Goal: Task Accomplishment & Management: Manage account settings

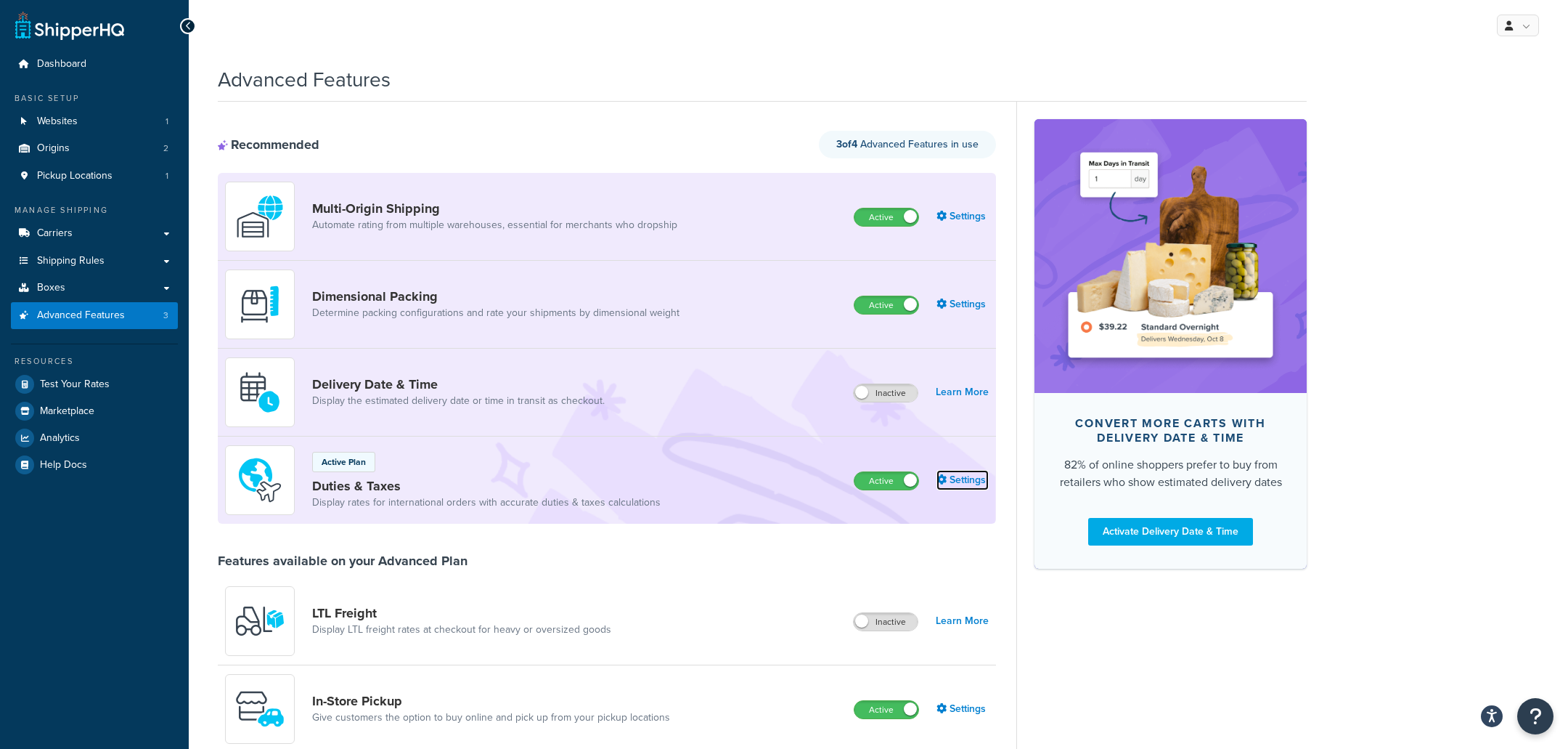
click at [975, 473] on link "Settings" at bounding box center [962, 480] width 52 height 21
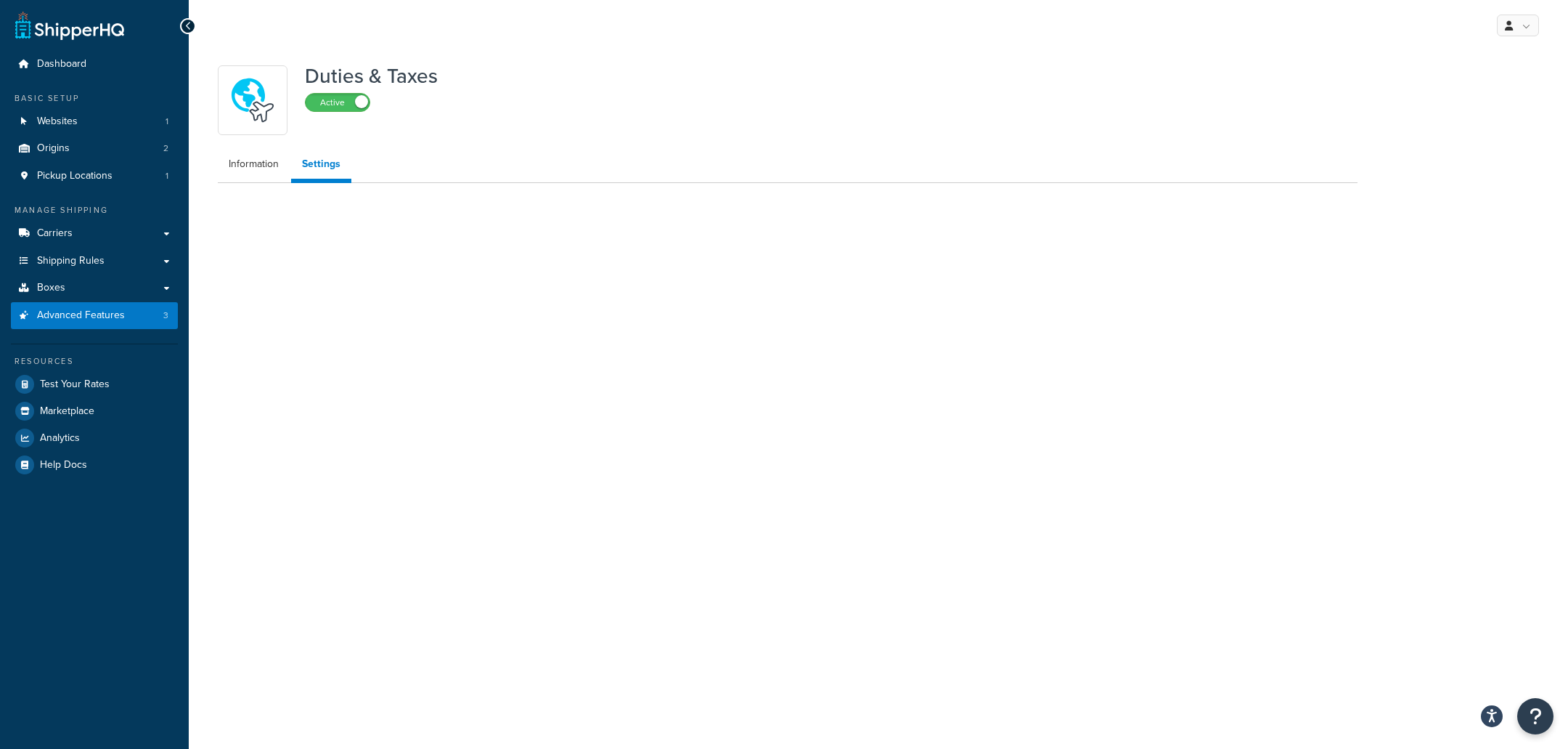
select select "N/A"
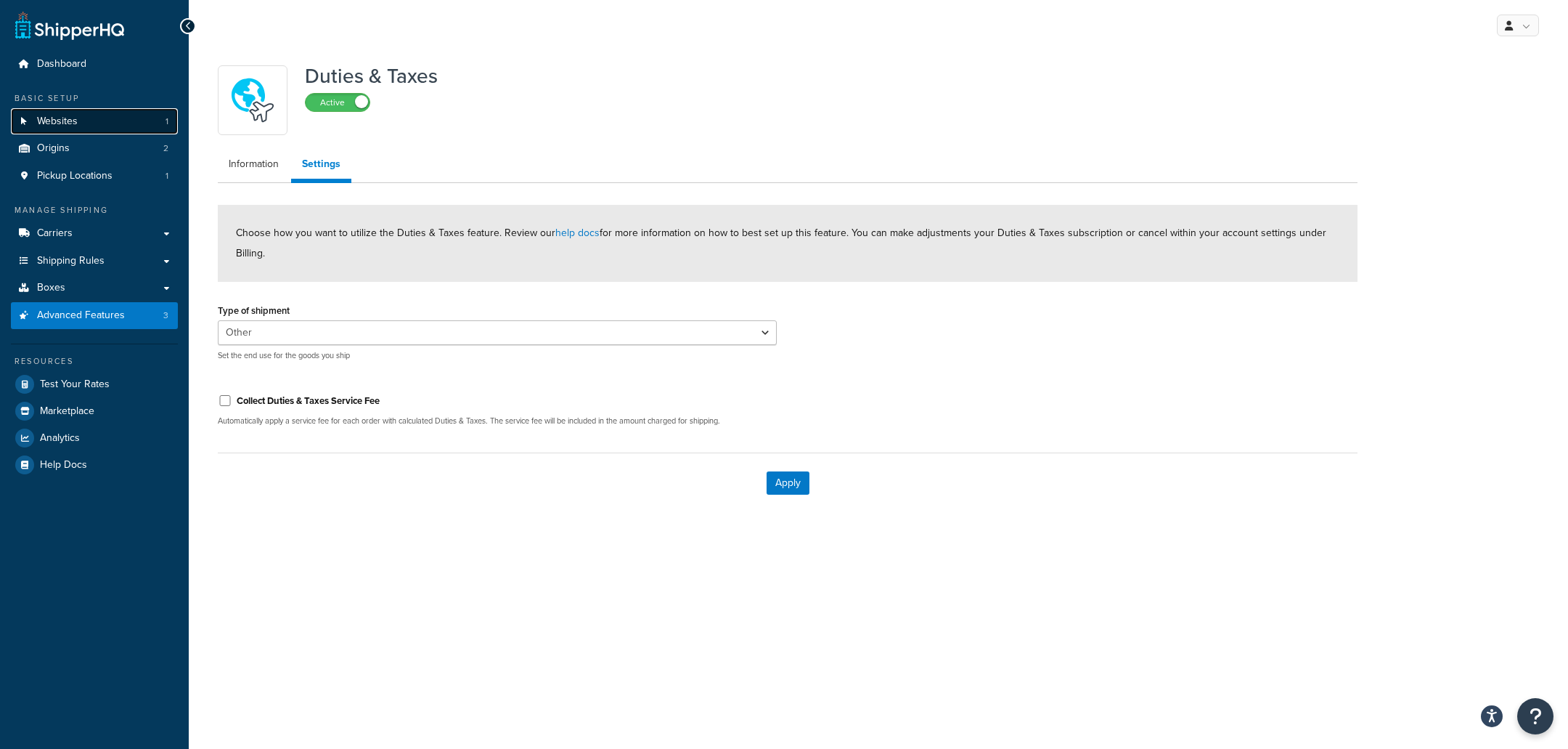
click at [123, 116] on link "Websites 1" at bounding box center [94, 121] width 167 height 27
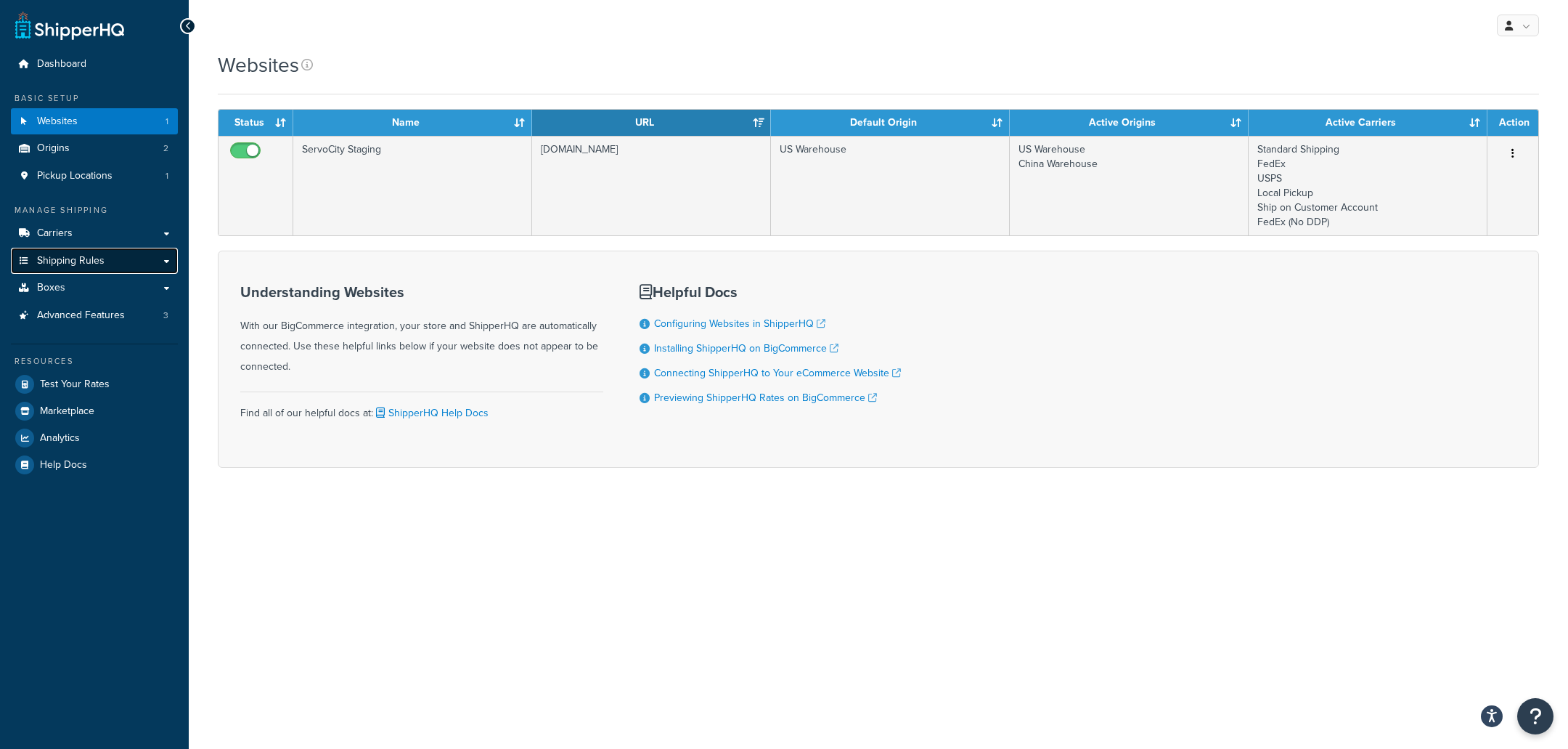
click at [89, 265] on span "Shipping Rules" at bounding box center [70, 261] width 68 height 12
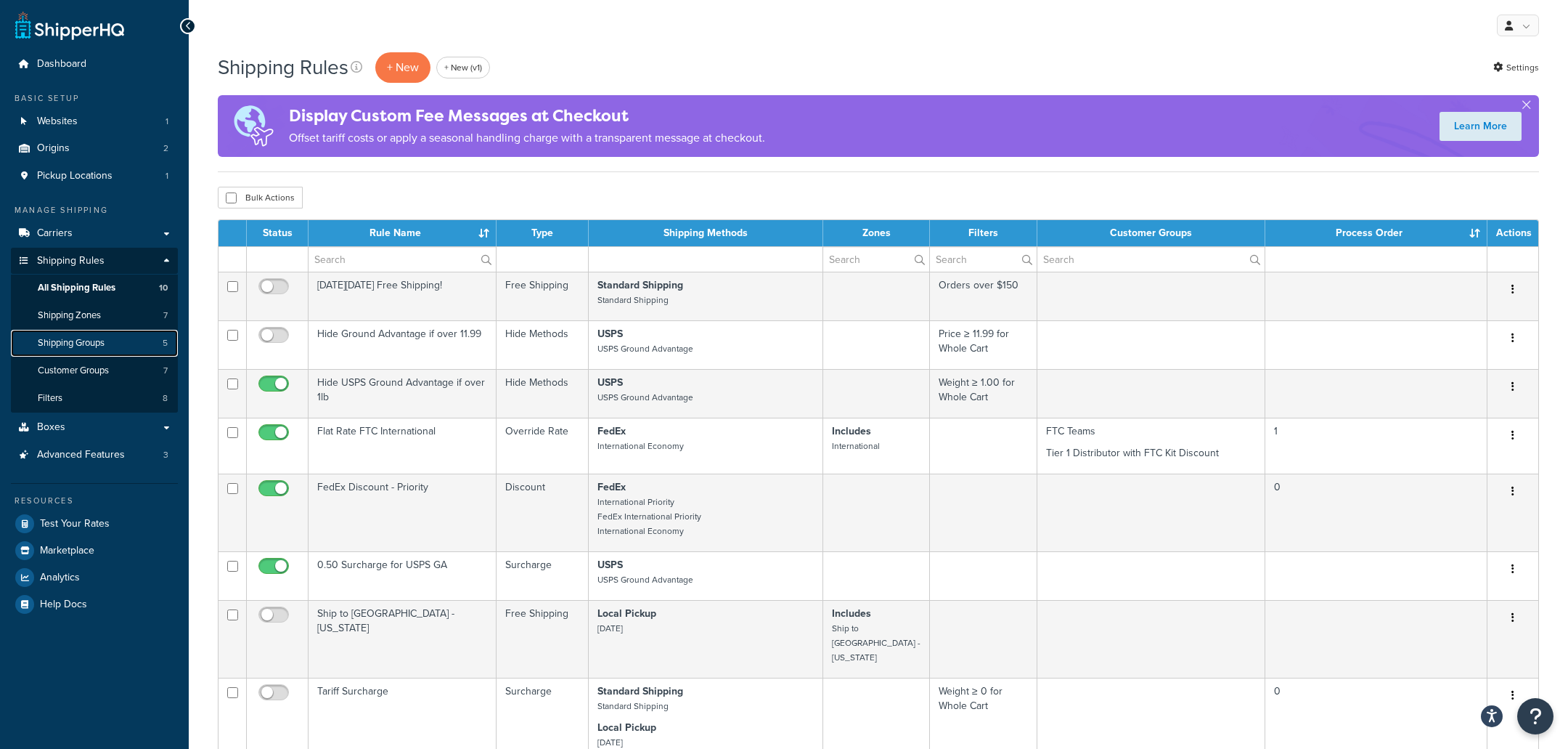
click at [111, 344] on link "Shipping Groups 5" at bounding box center [94, 343] width 167 height 27
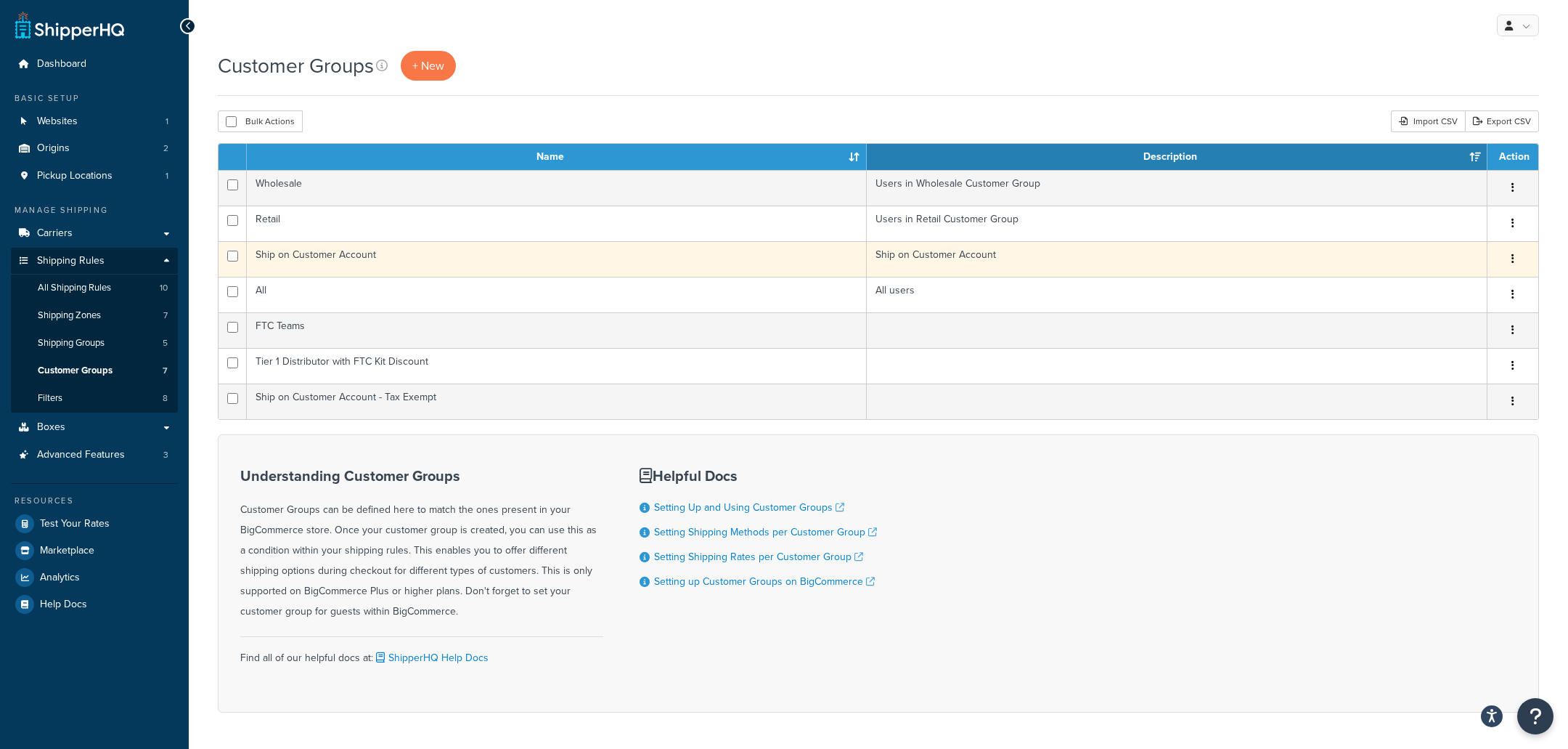
click at [344, 263] on td "Ship on Customer Account" at bounding box center [556, 258] width 620 height 35
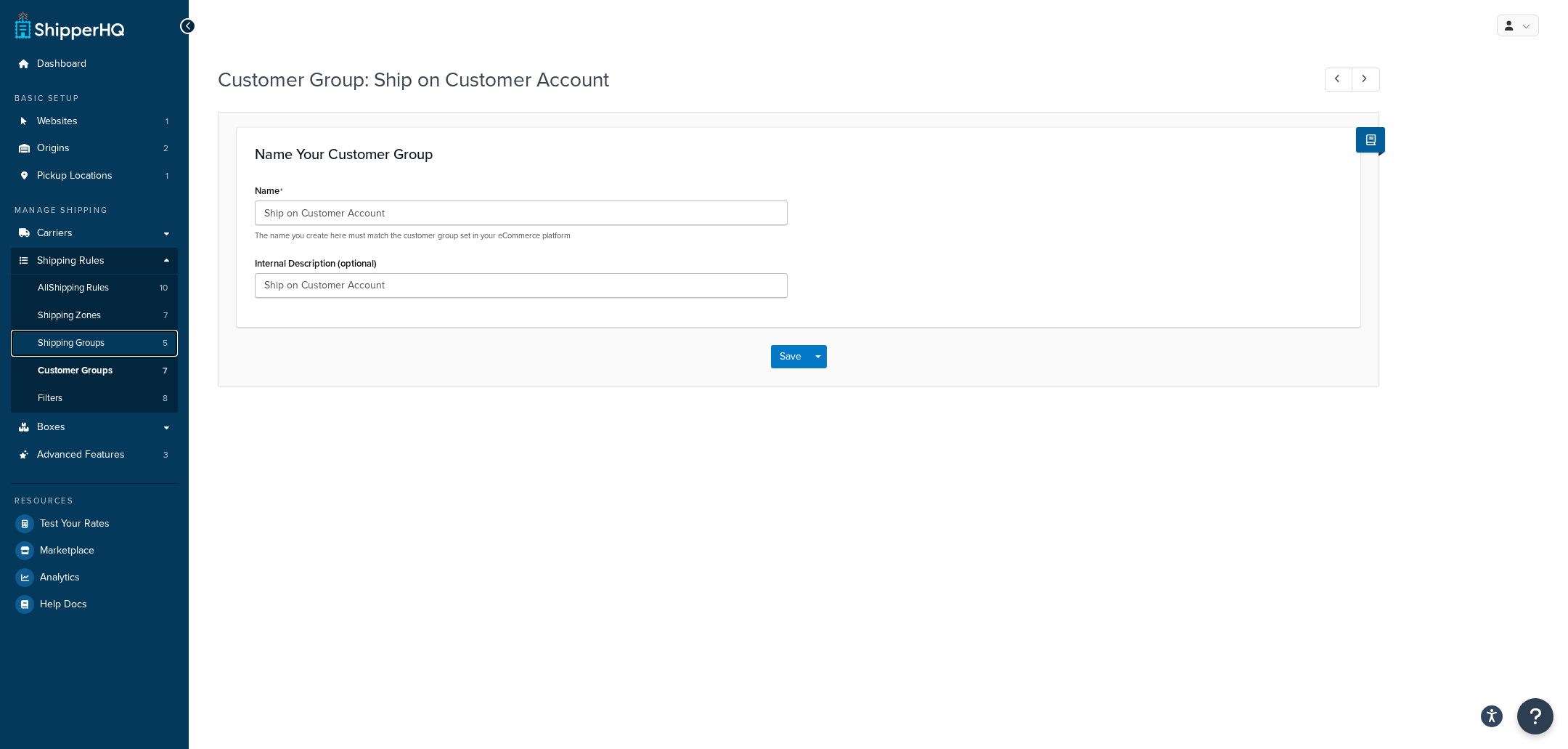
click at [102, 330] on link "Shipping Groups 5" at bounding box center [94, 343] width 167 height 27
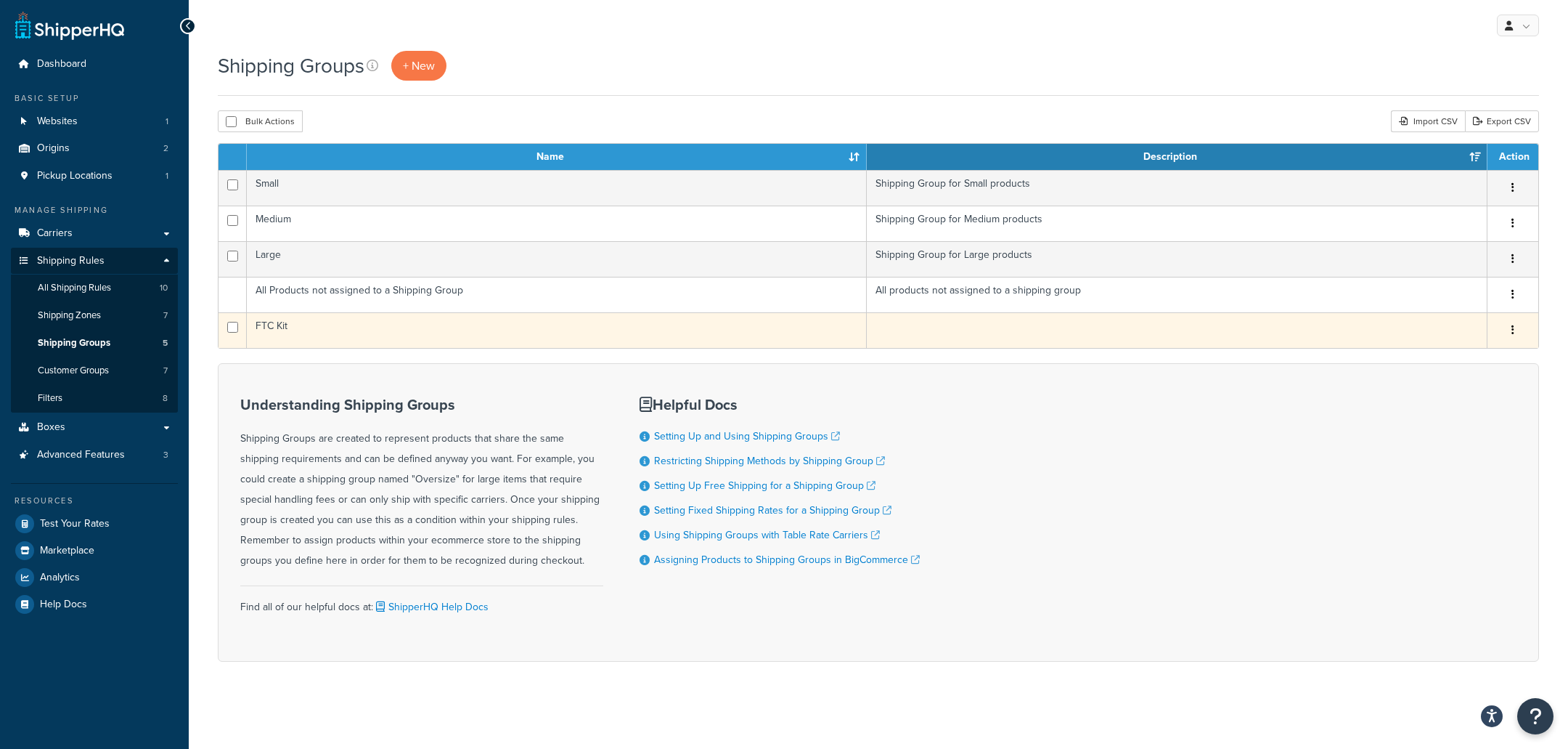
click at [422, 339] on td "FTC Kit" at bounding box center [556, 330] width 620 height 35
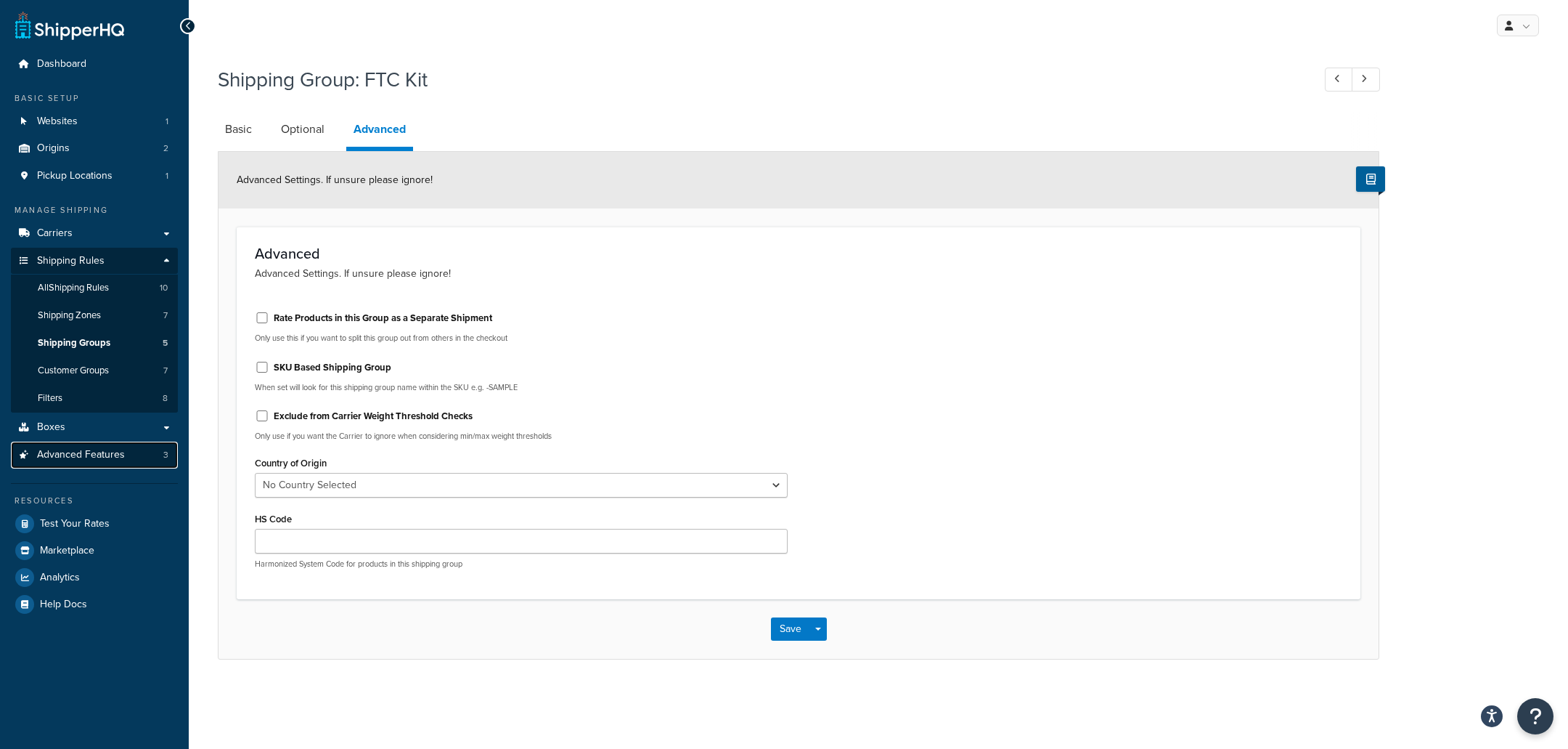
click at [141, 452] on link "Advanced Features 3" at bounding box center [94, 455] width 167 height 27
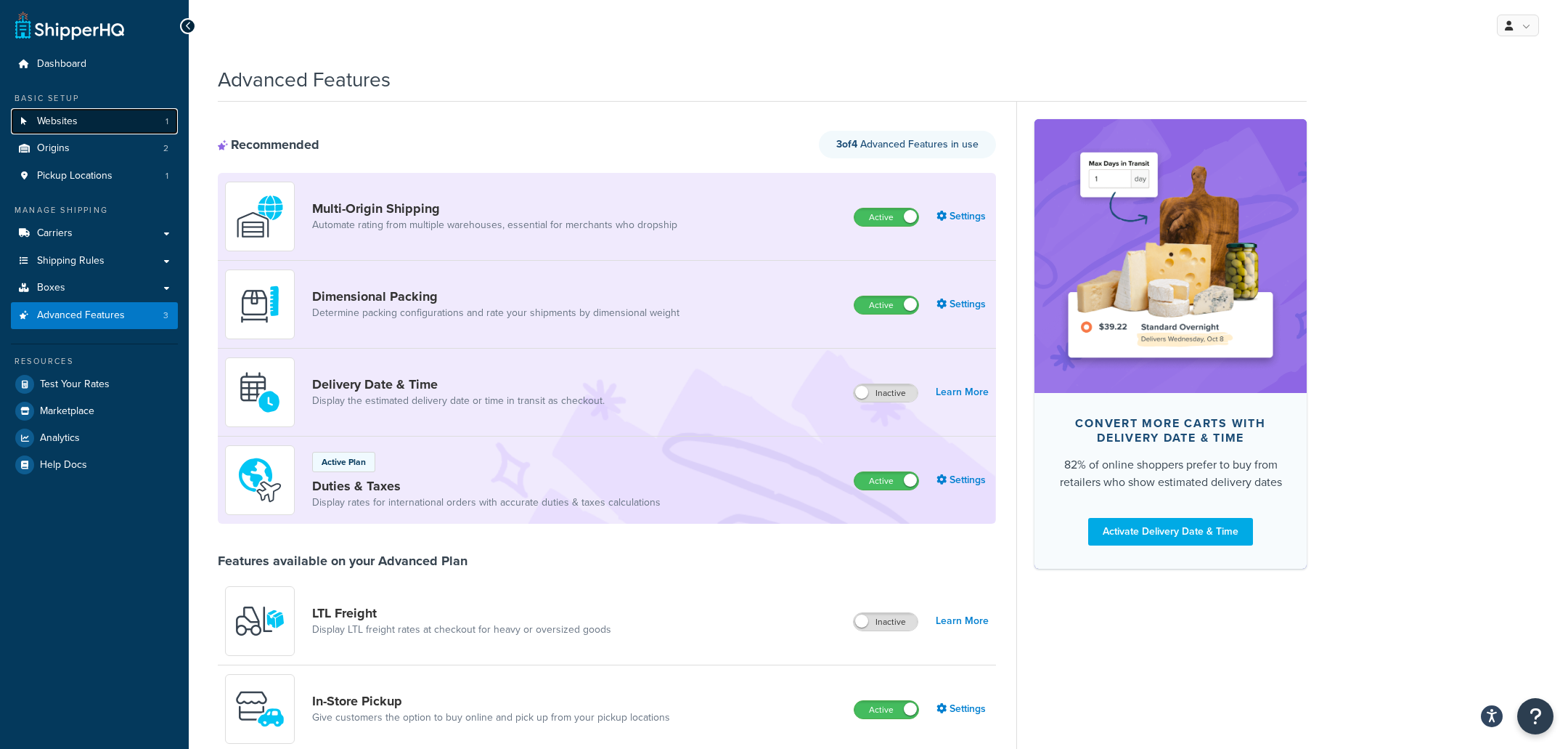
click at [112, 119] on link "Websites 1" at bounding box center [94, 121] width 167 height 27
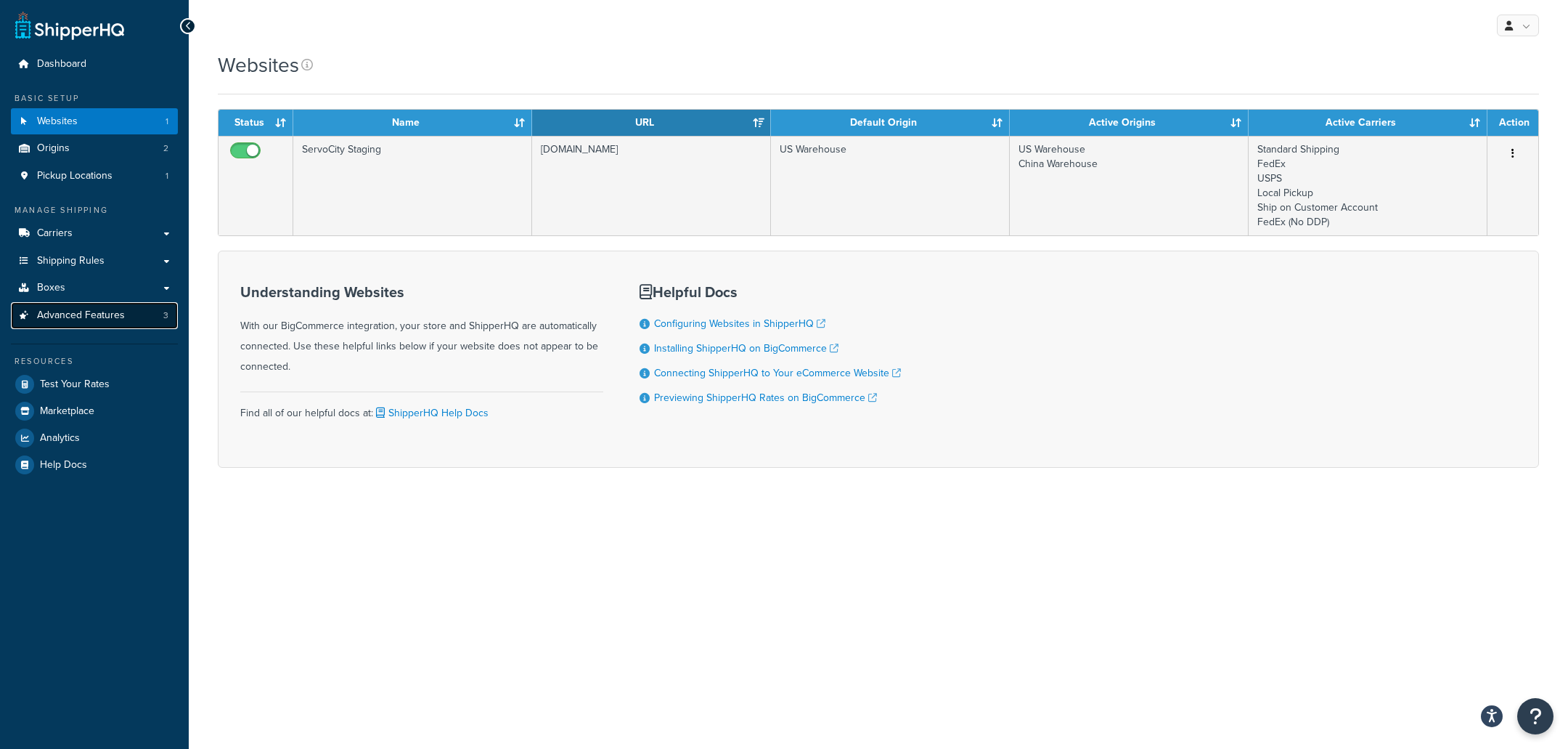
click at [147, 317] on link "Advanced Features 3" at bounding box center [94, 315] width 167 height 27
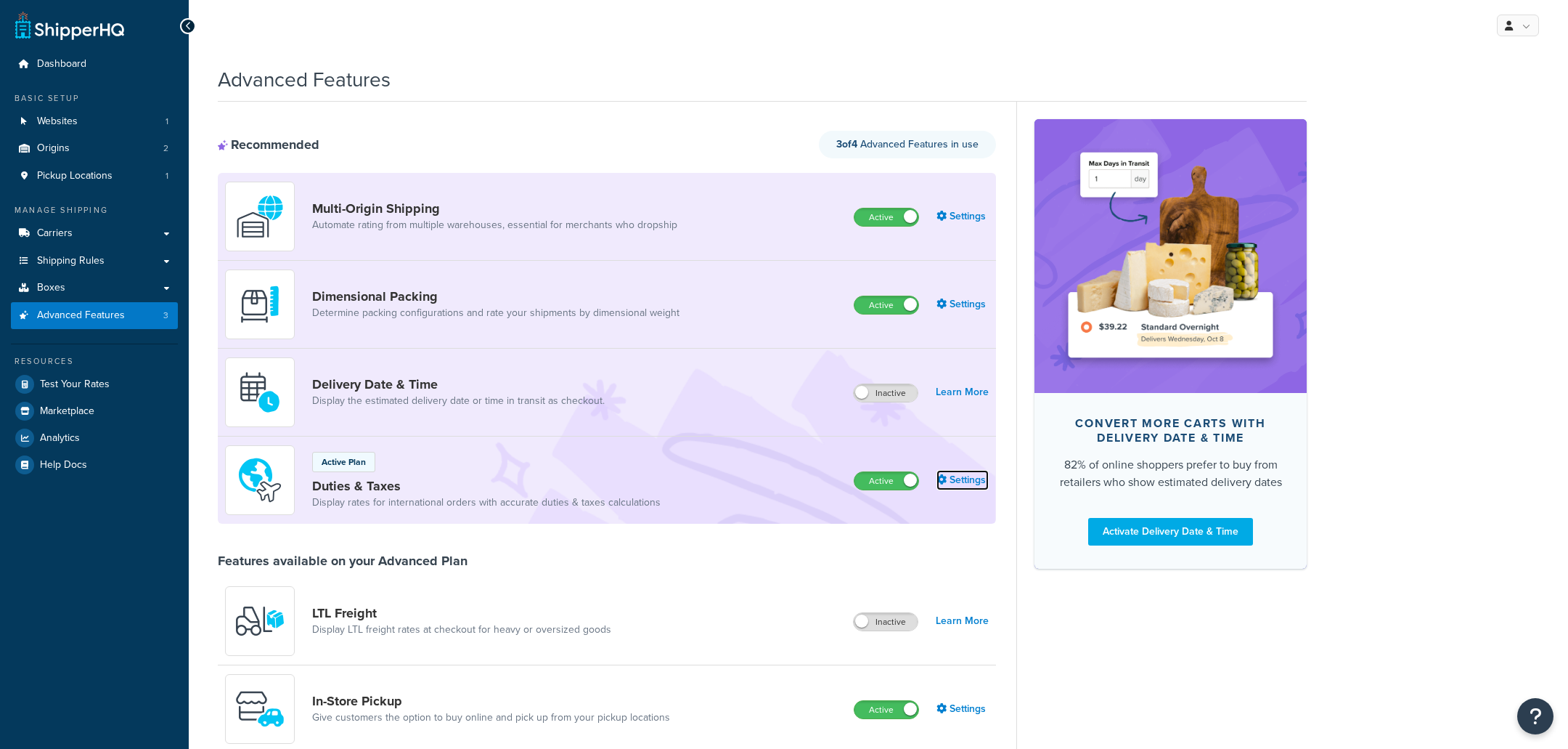
click at [962, 482] on link "Settings" at bounding box center [962, 480] width 52 height 21
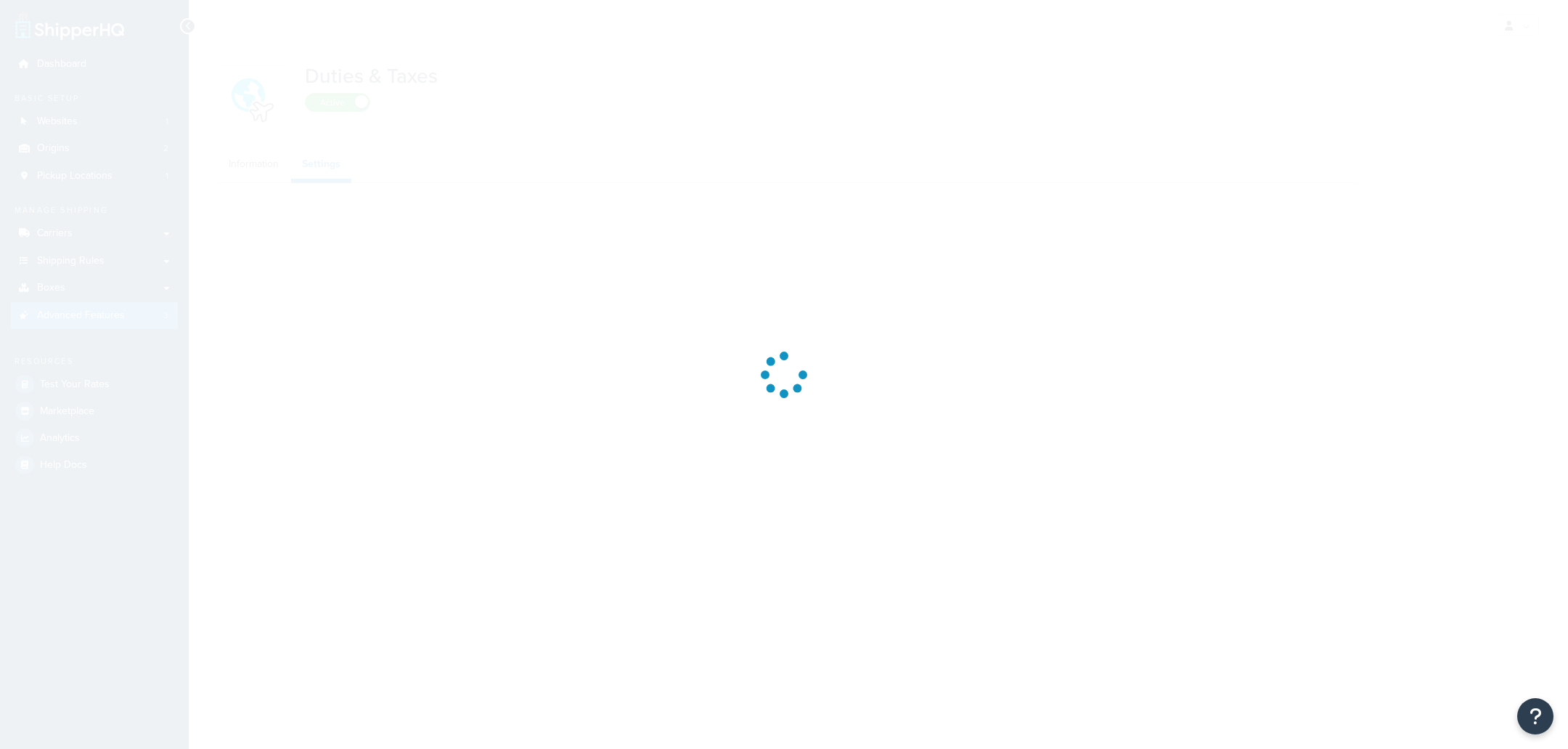
select select "N/A"
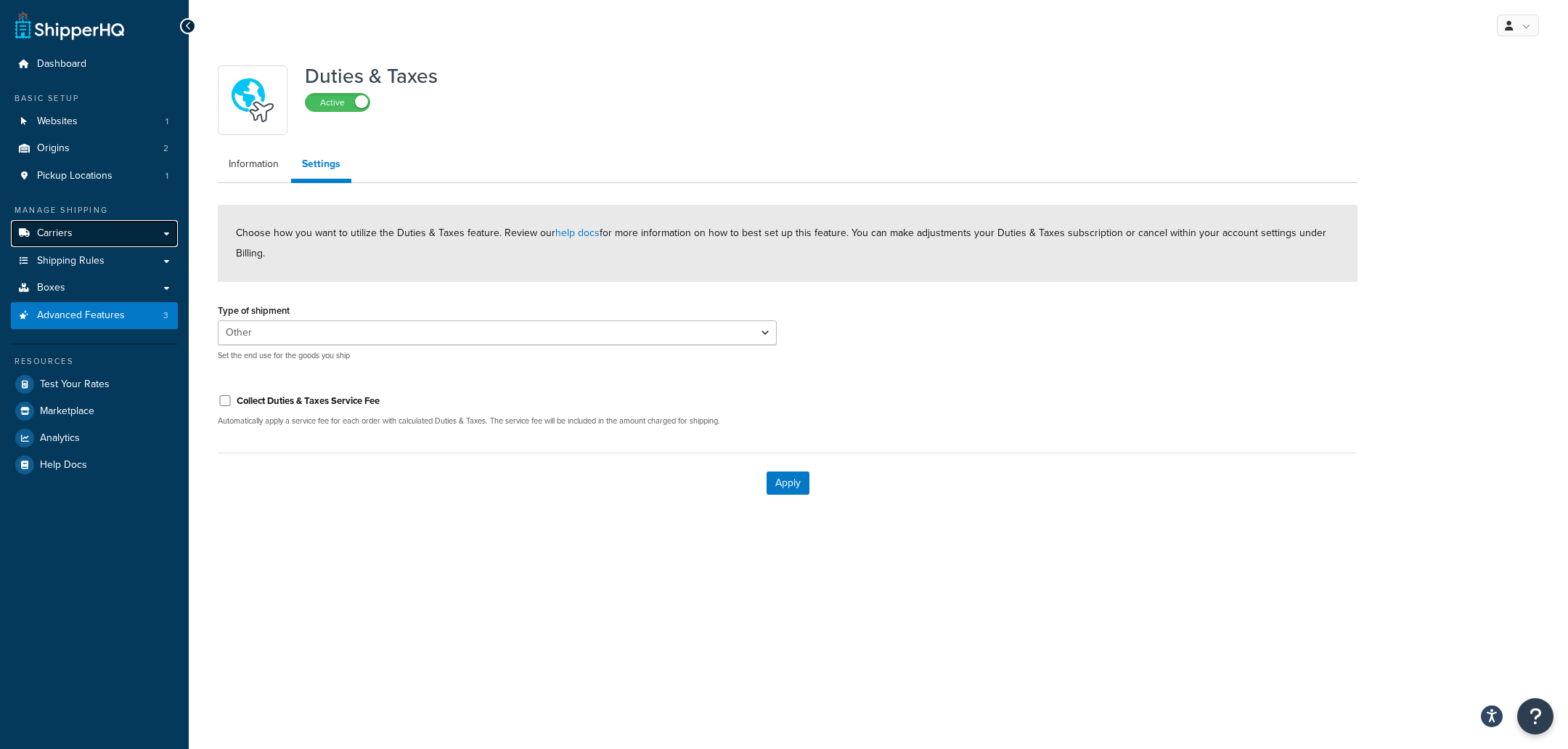
click at [98, 243] on link "Carriers" at bounding box center [94, 234] width 167 height 27
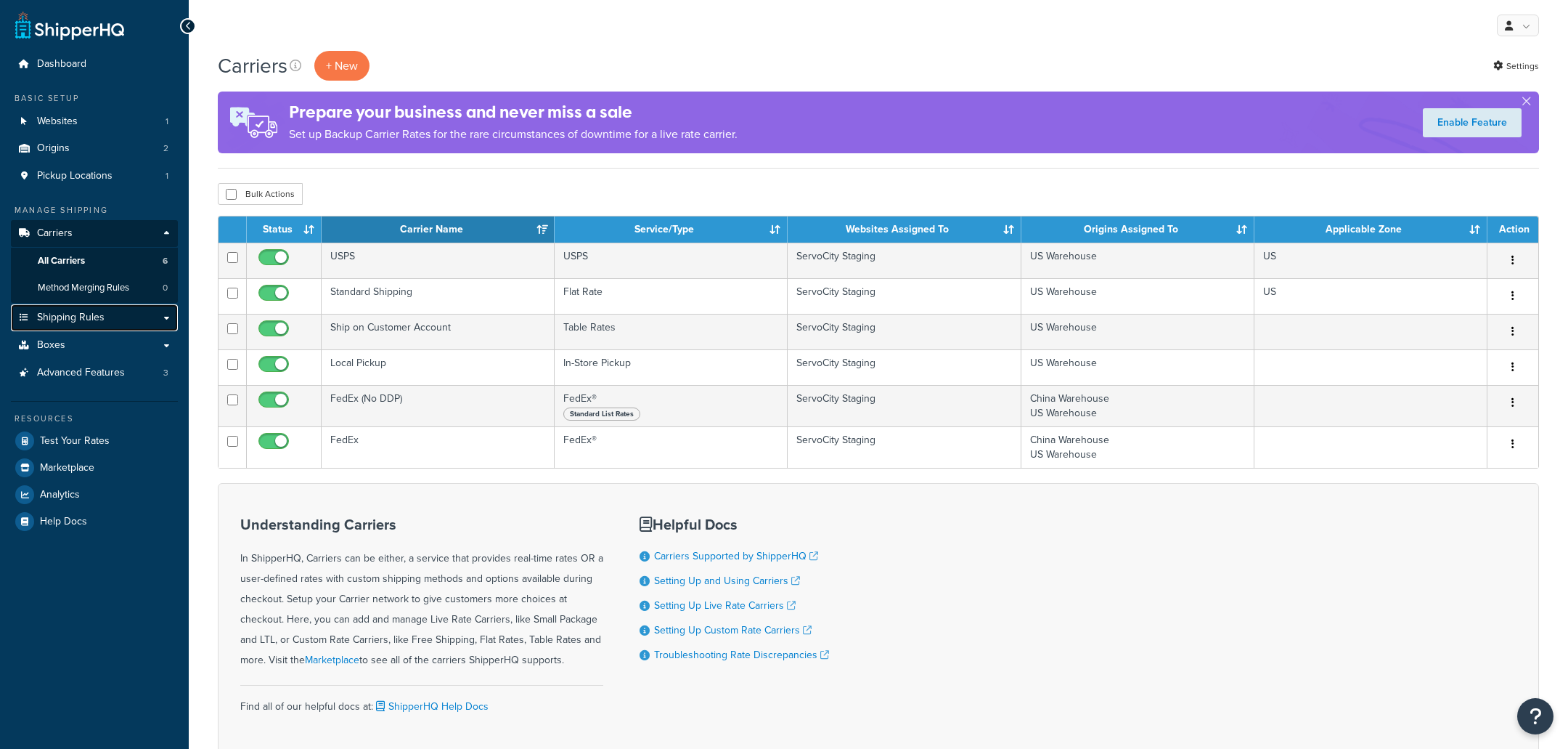
click at [89, 326] on link "Shipping Rules" at bounding box center [94, 317] width 167 height 27
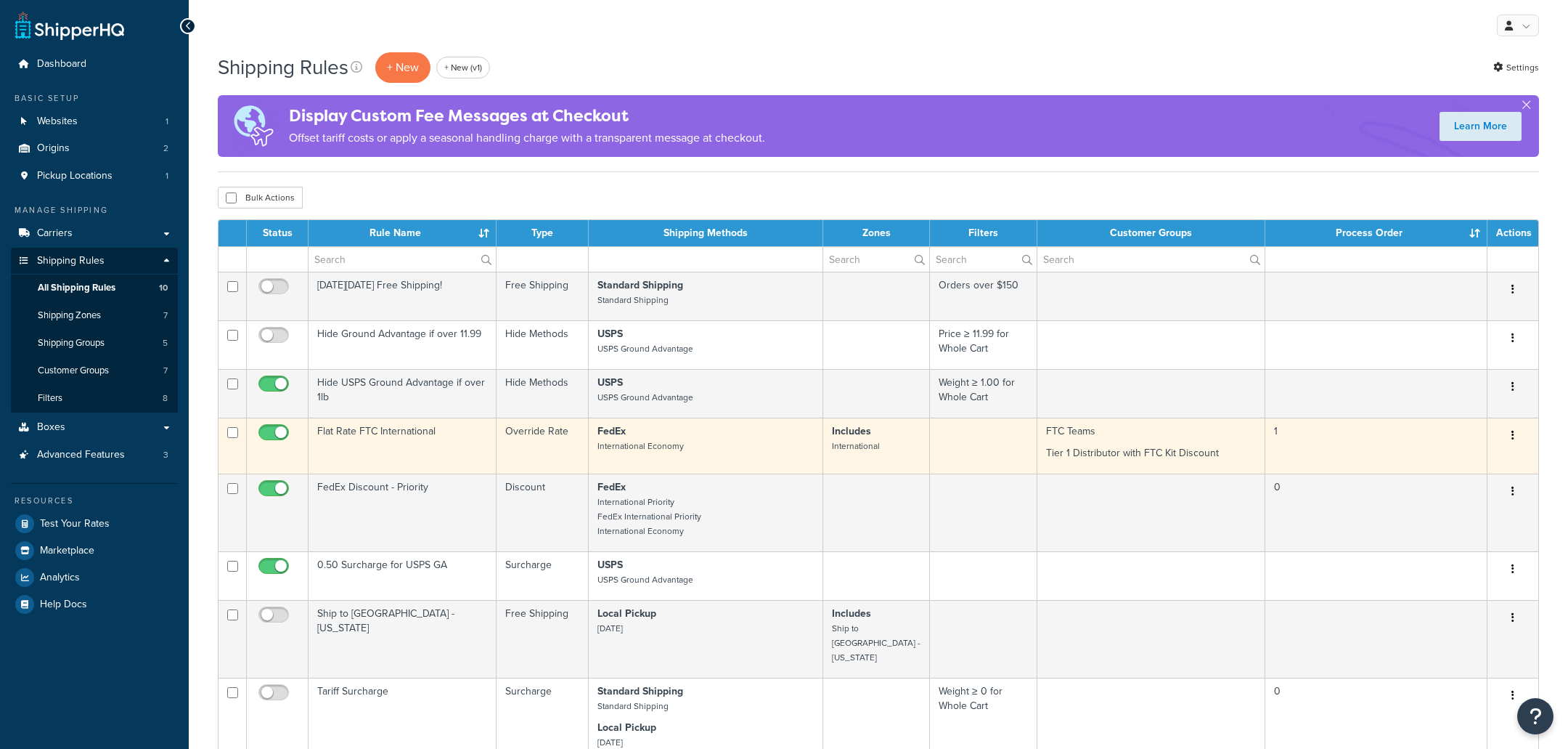
click at [449, 418] on td "Flat Rate FTC International" at bounding box center [402, 446] width 188 height 56
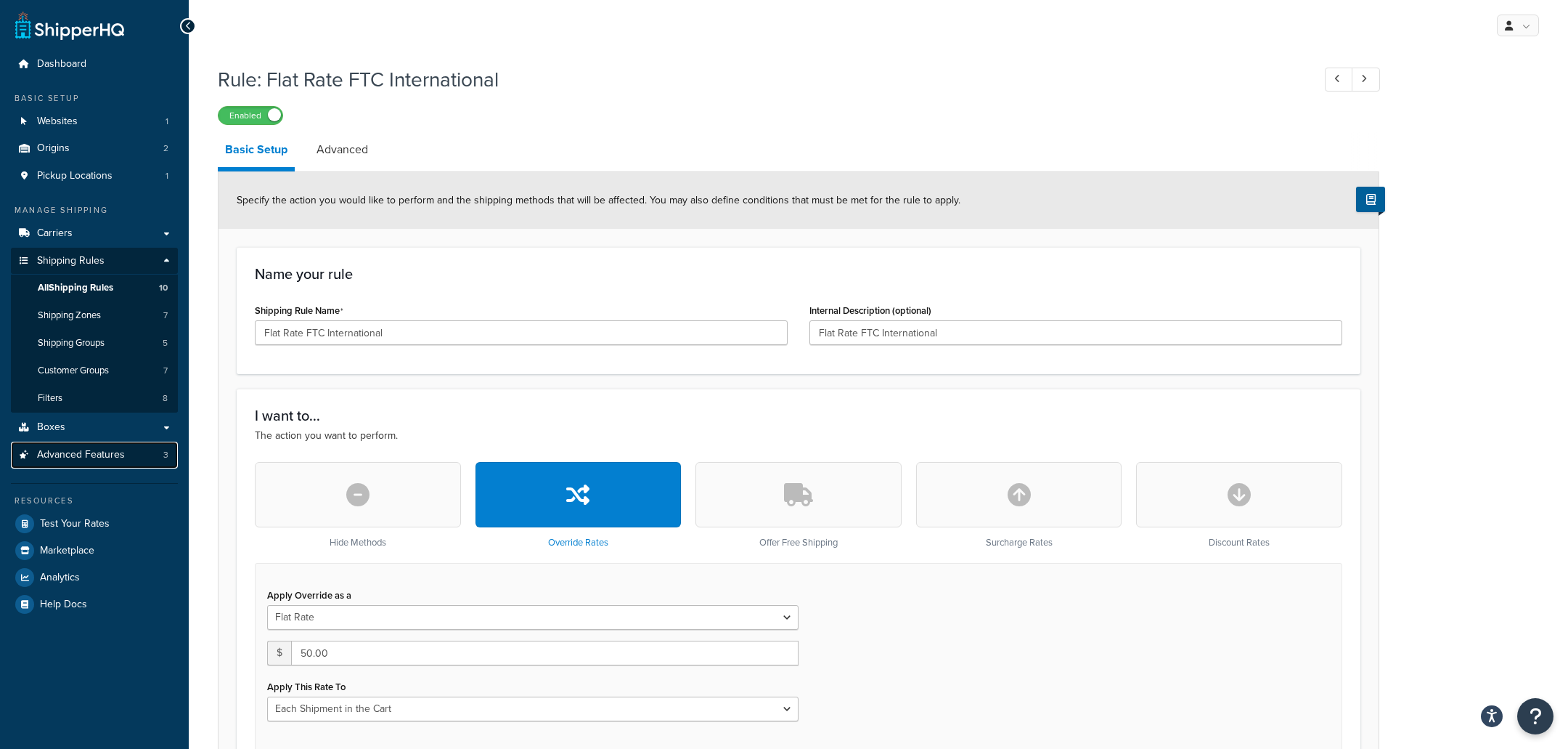
click at [140, 466] on link "Advanced Features 3" at bounding box center [94, 455] width 167 height 27
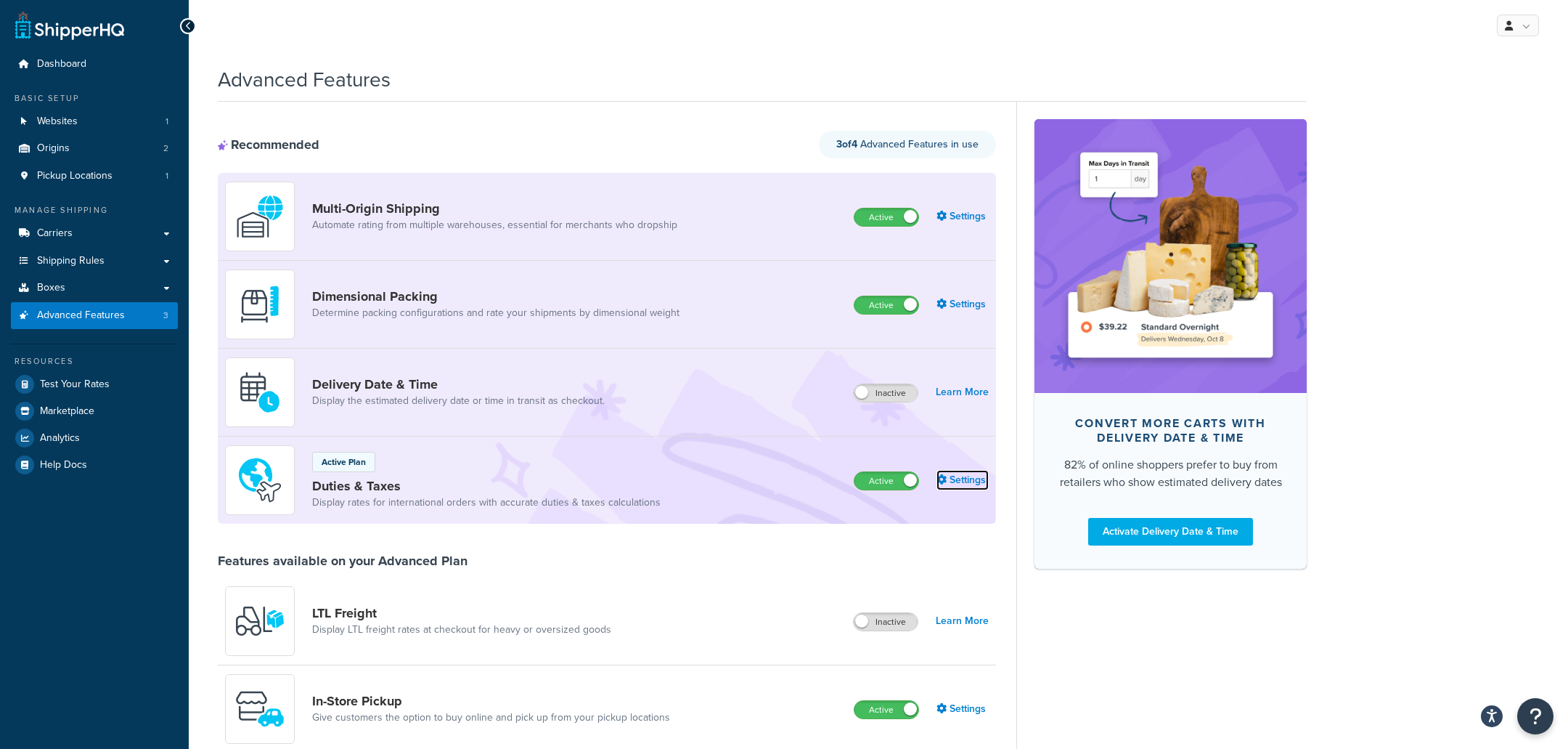
click at [945, 480] on icon at bounding box center [942, 480] width 10 height 10
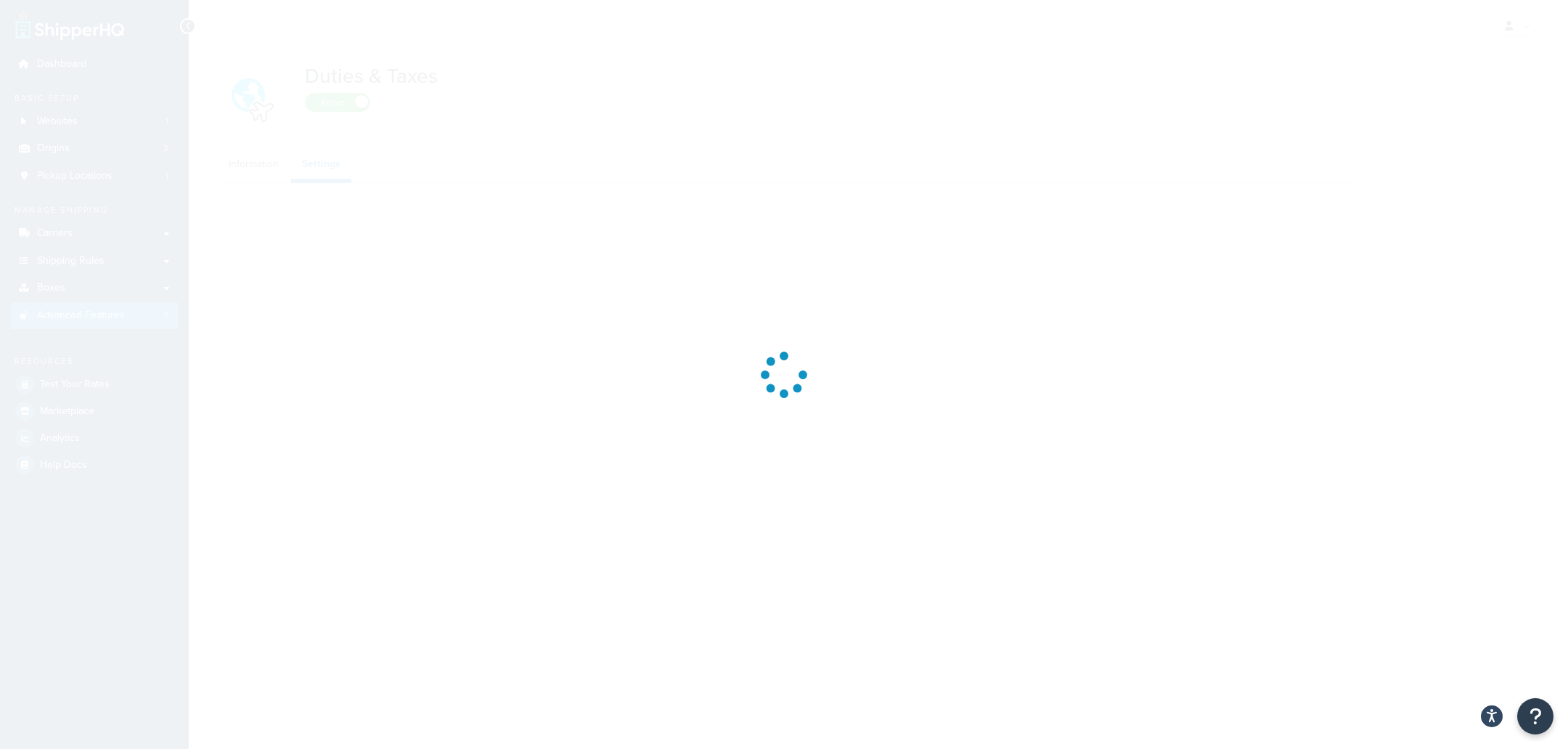
select select "N/A"
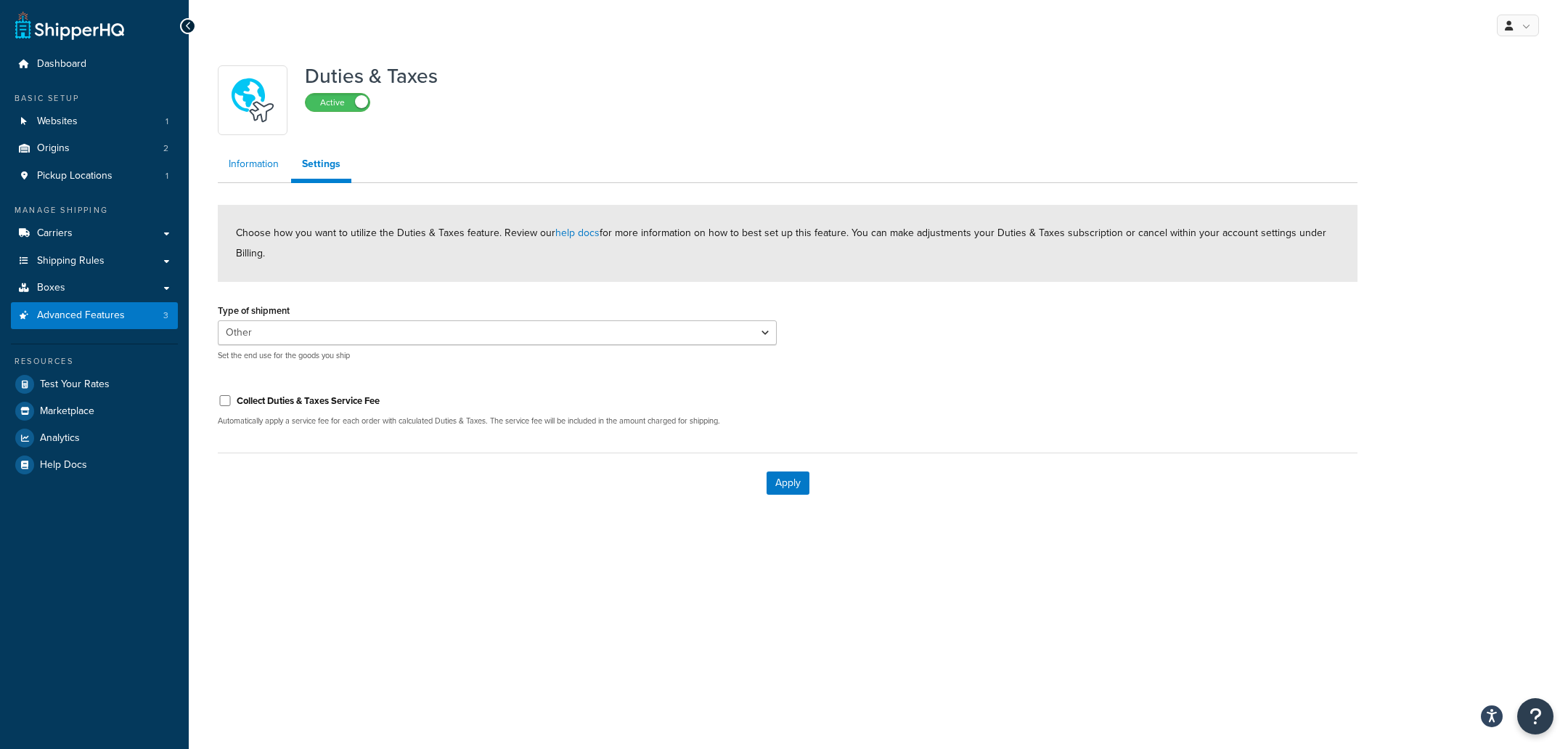
click at [265, 167] on link "Information" at bounding box center [254, 164] width 72 height 29
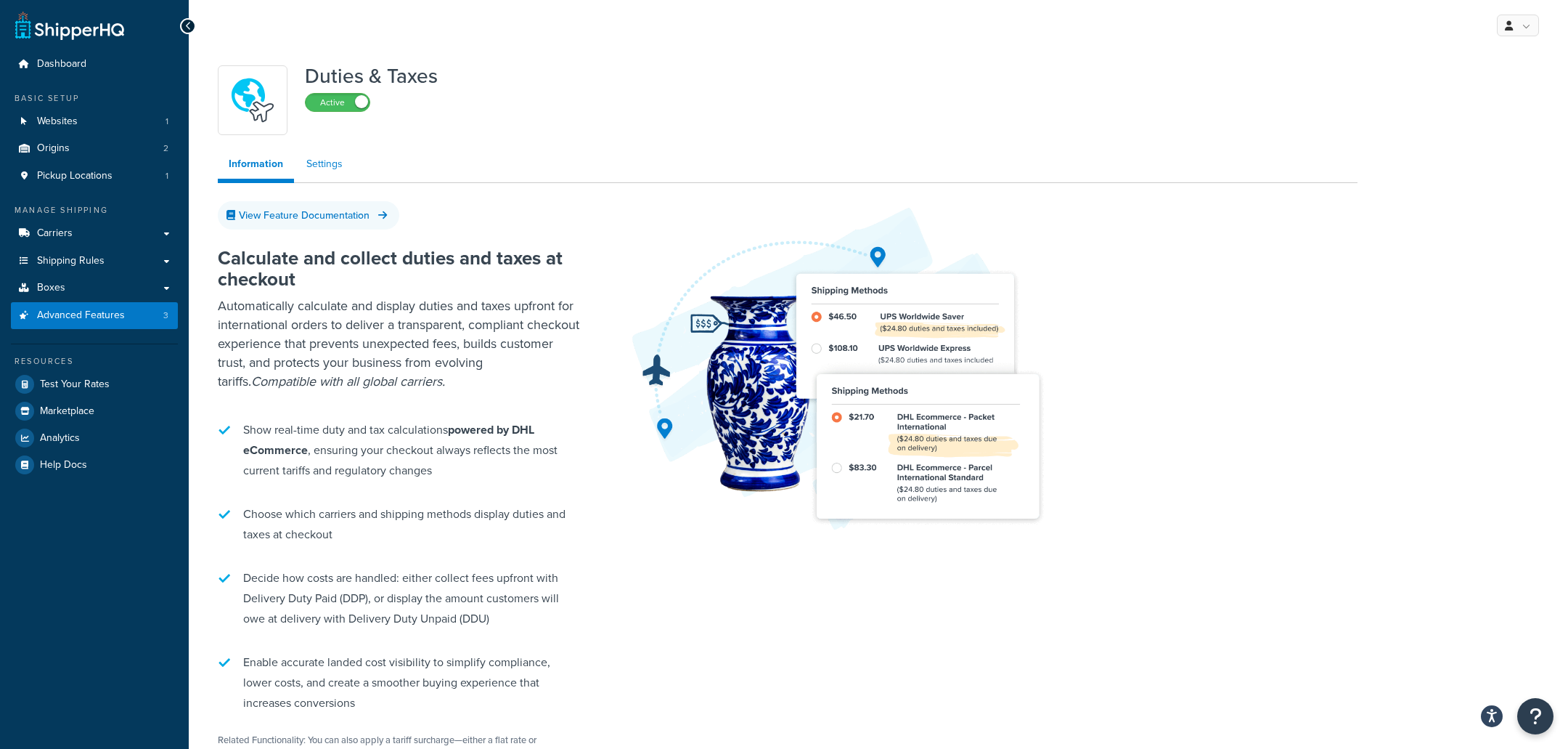
click at [316, 167] on link "Settings" at bounding box center [324, 164] width 58 height 29
select select "N/A"
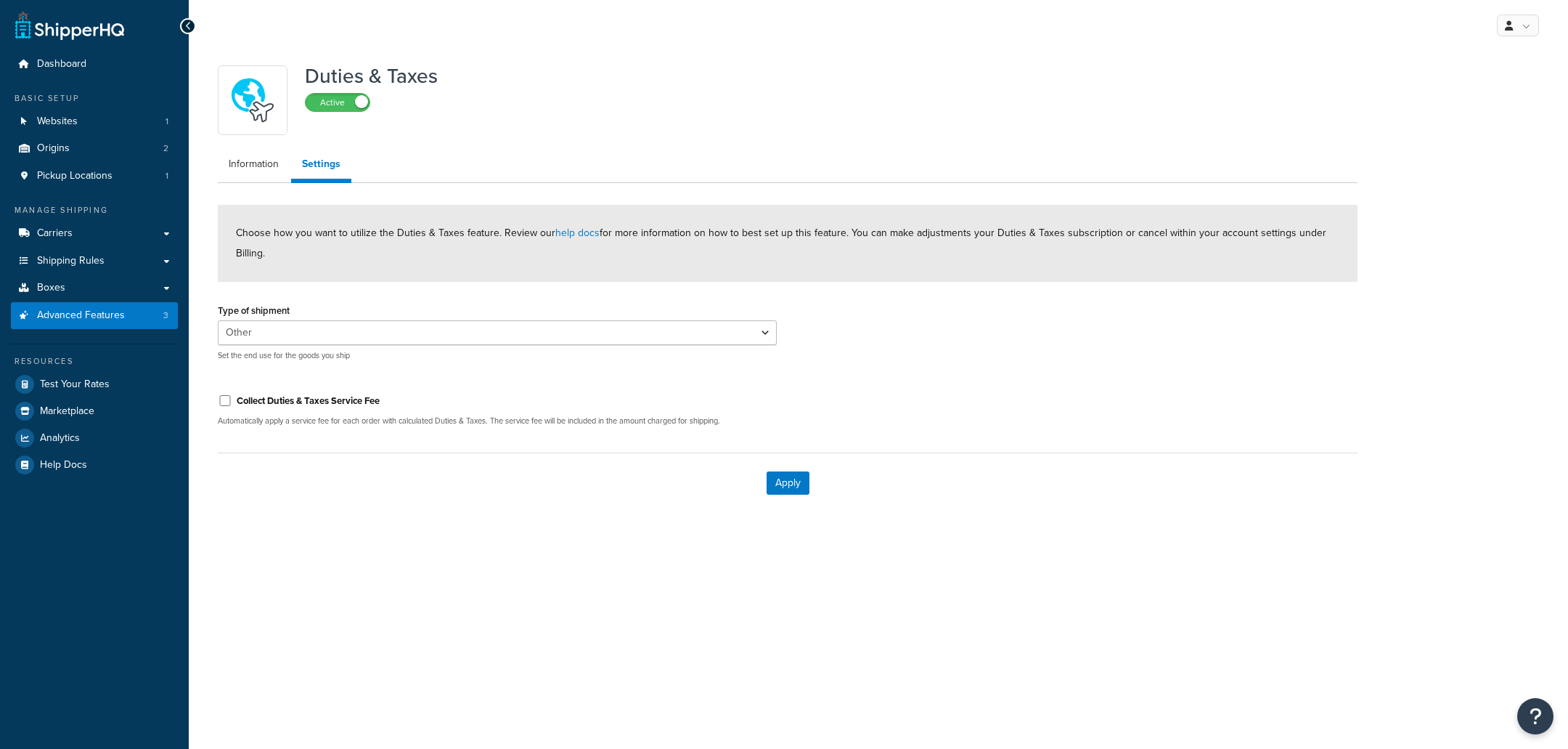
select select "N/A"
click at [82, 241] on link "Carriers" at bounding box center [94, 234] width 167 height 27
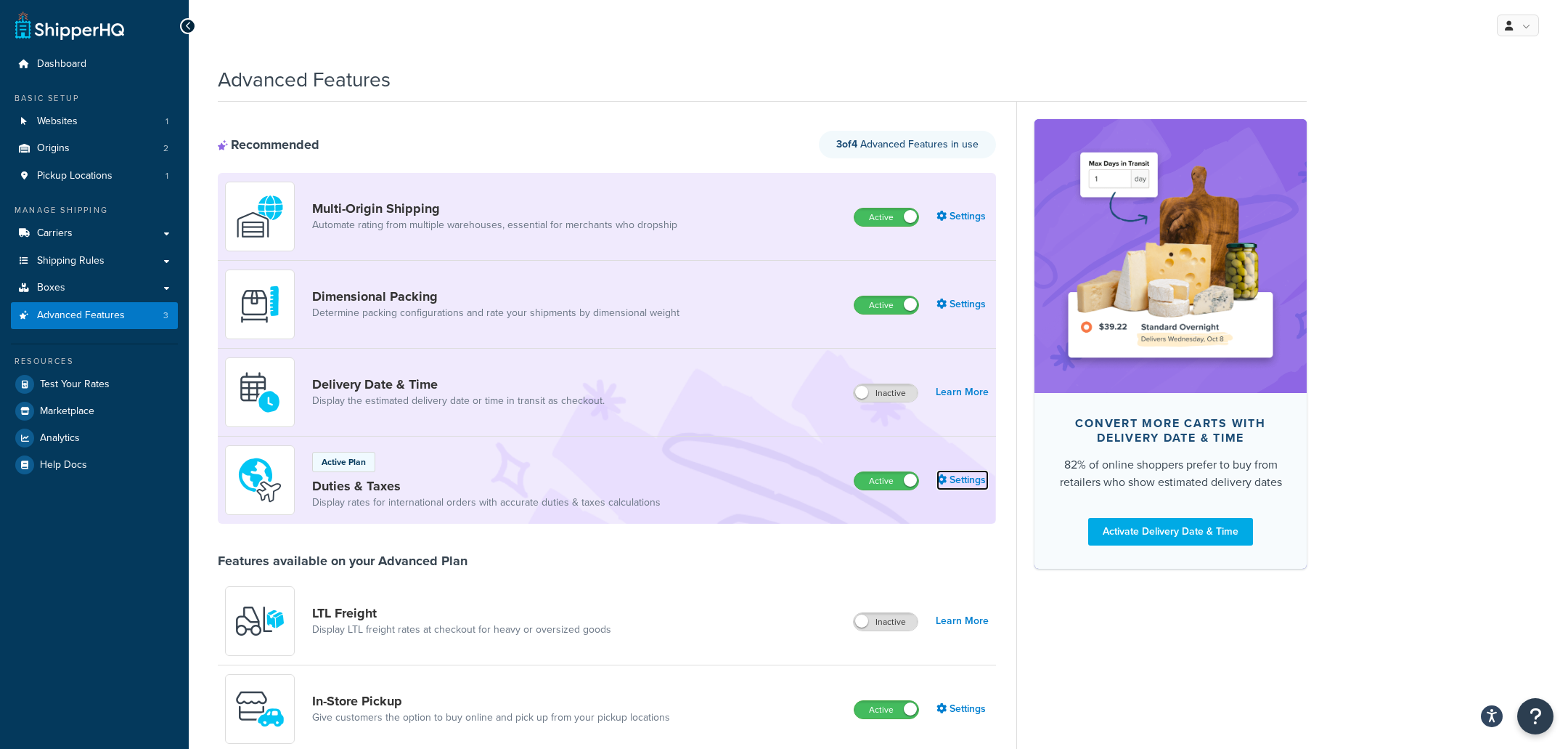
click at [954, 482] on link "Settings" at bounding box center [962, 480] width 52 height 21
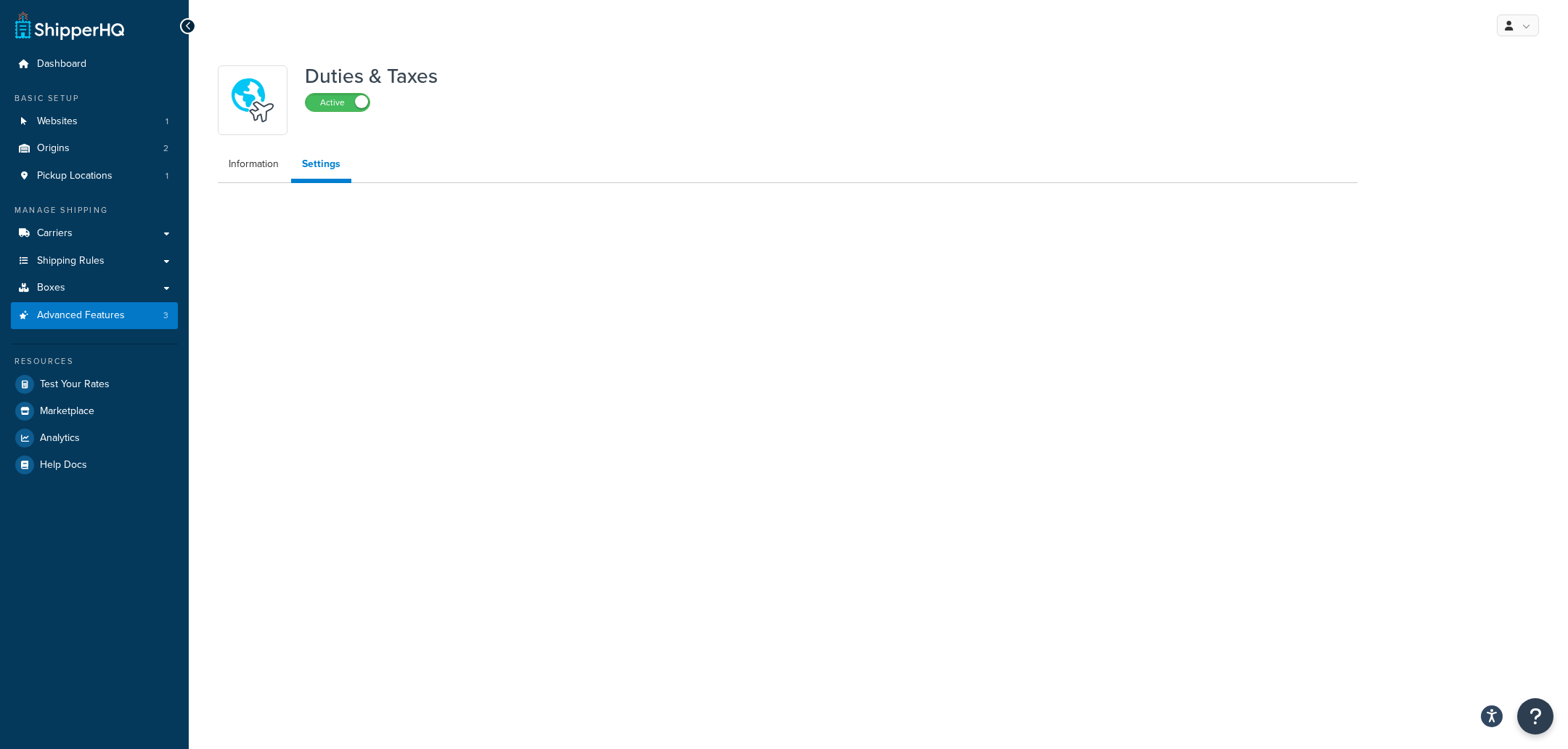
select select "N/A"
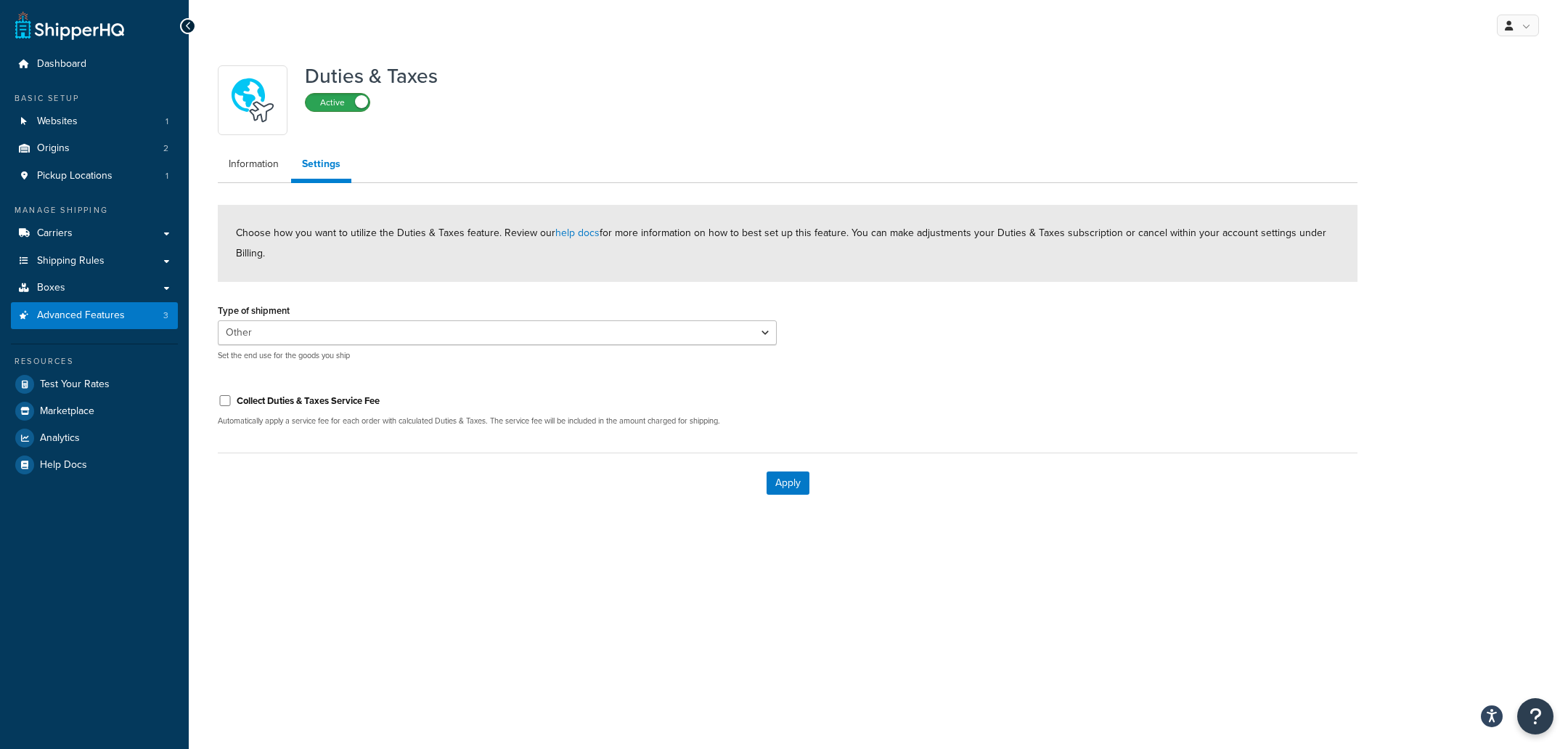
click at [349, 103] on label "Active" at bounding box center [337, 103] width 64 height 18
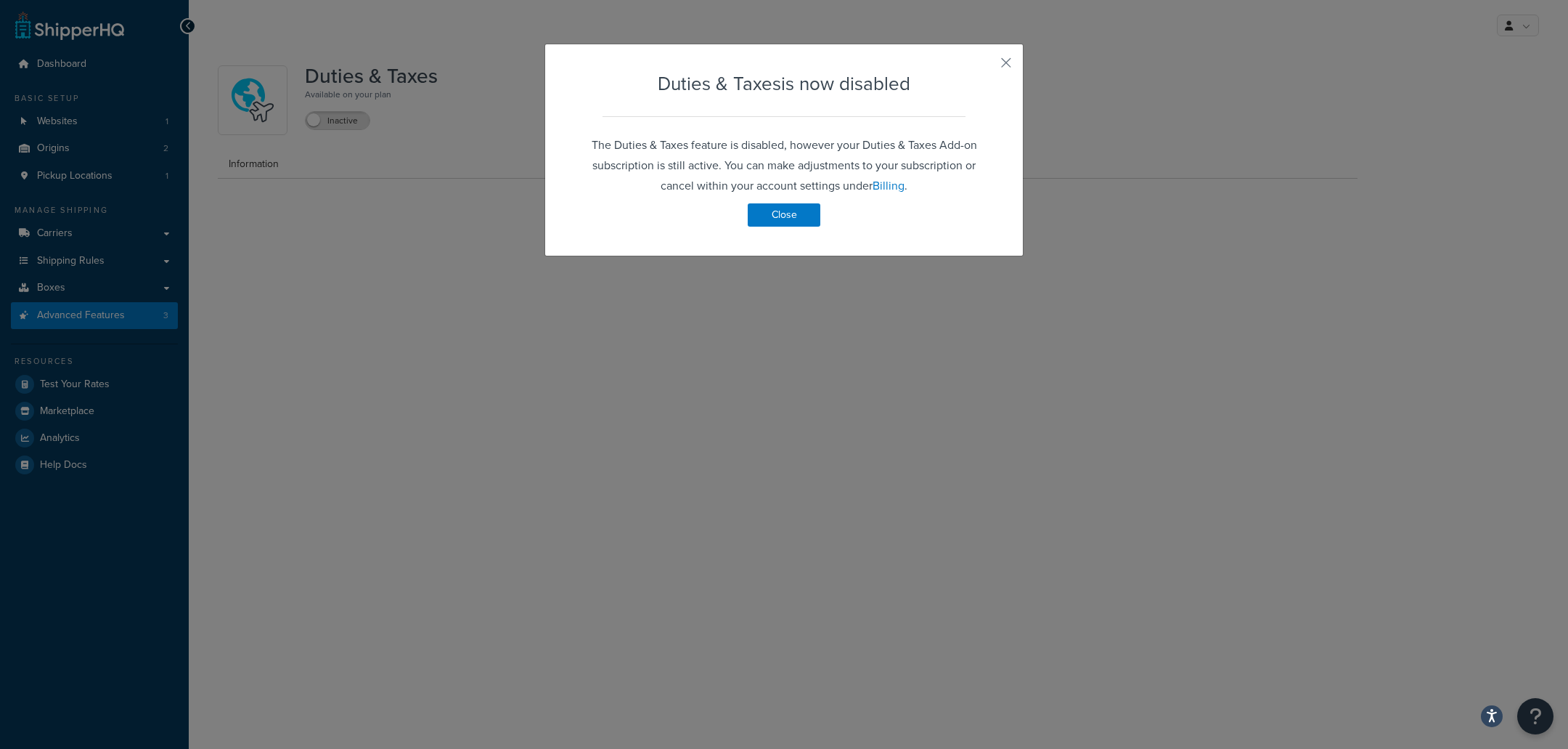
click at [790, 231] on div "Duties & Taxes is now disabled The Duties & Taxes feature is disabled, however …" at bounding box center [784, 150] width 479 height 213
click at [787, 226] on button "Close" at bounding box center [784, 215] width 73 height 23
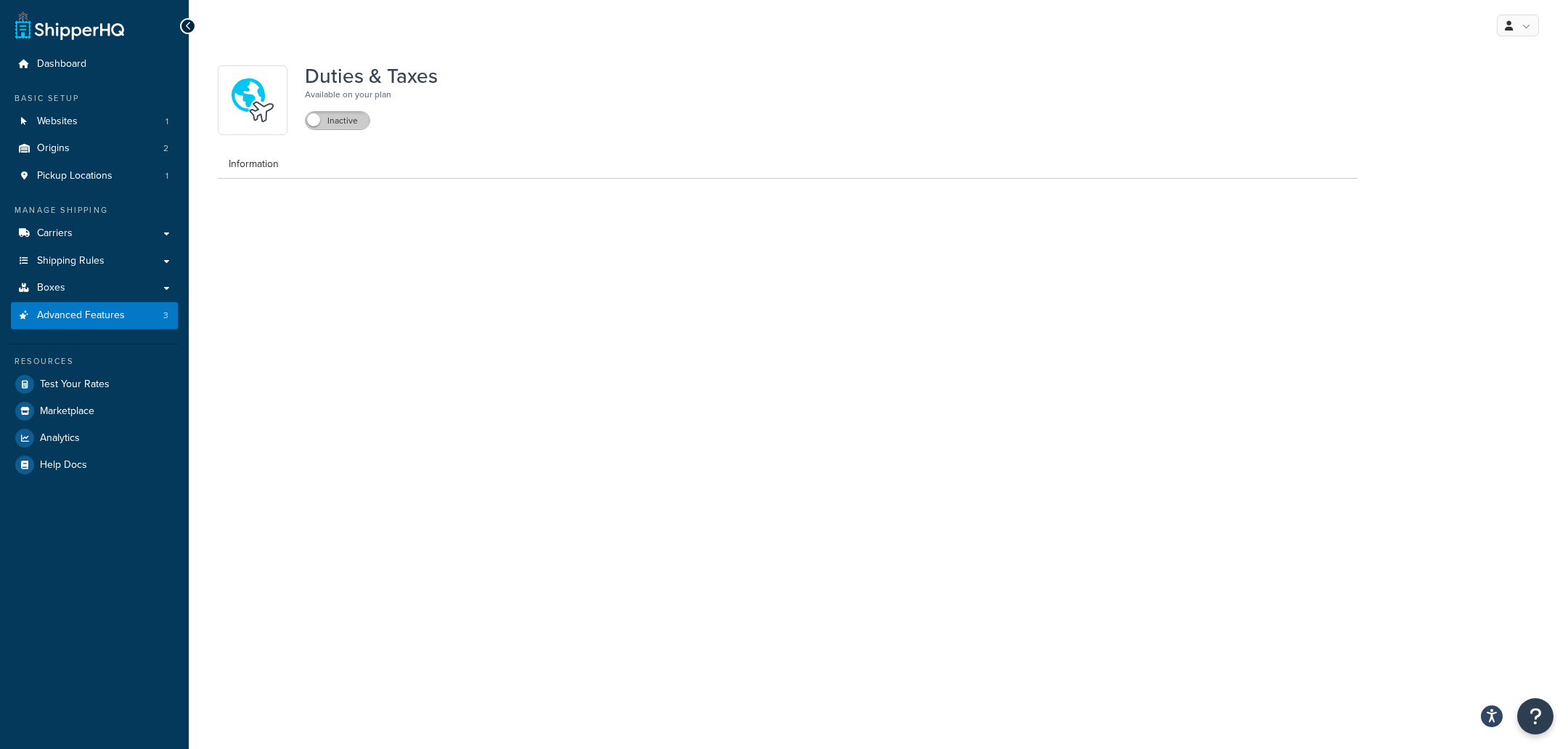
click at [355, 120] on label "Inactive" at bounding box center [337, 120] width 64 height 18
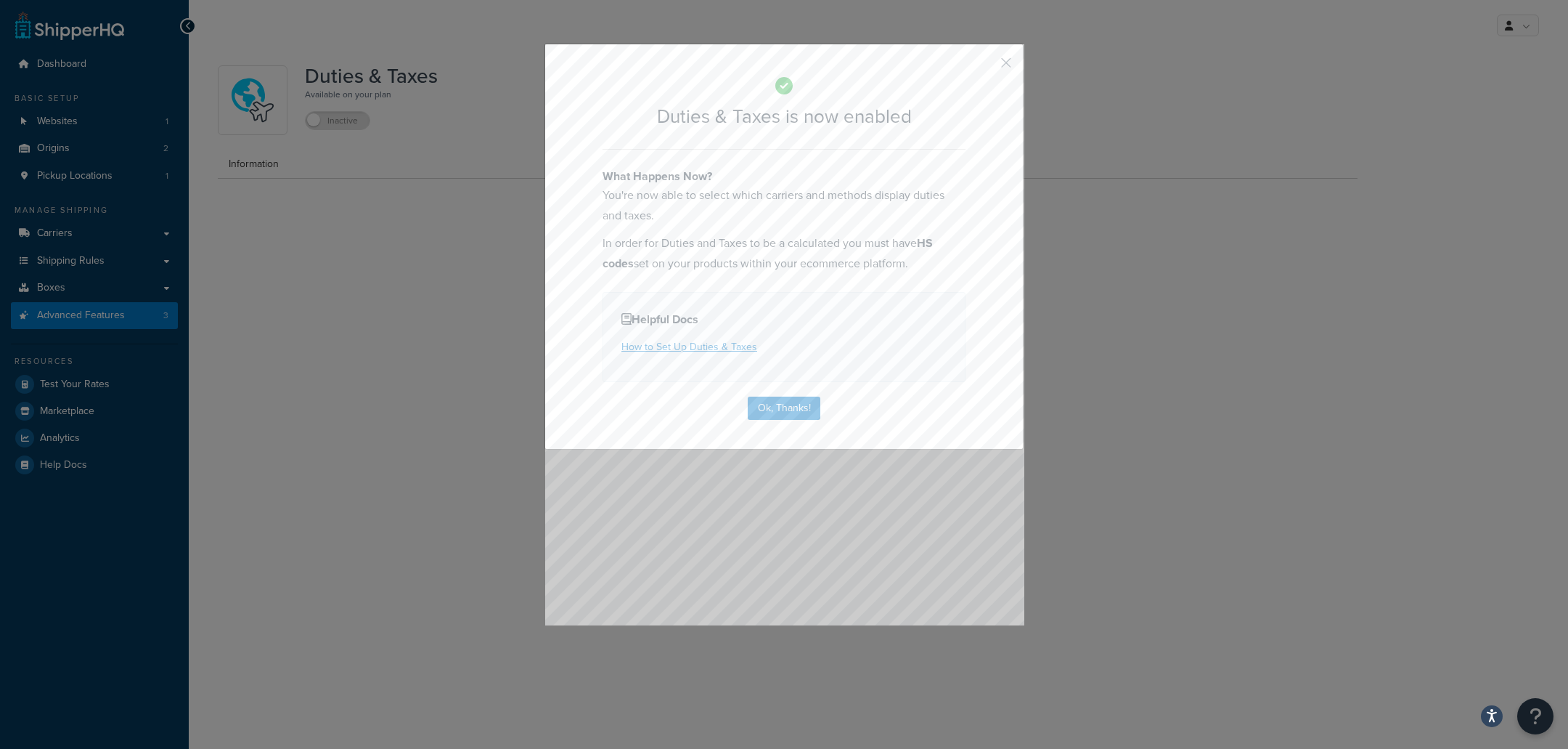
select select "N/A"
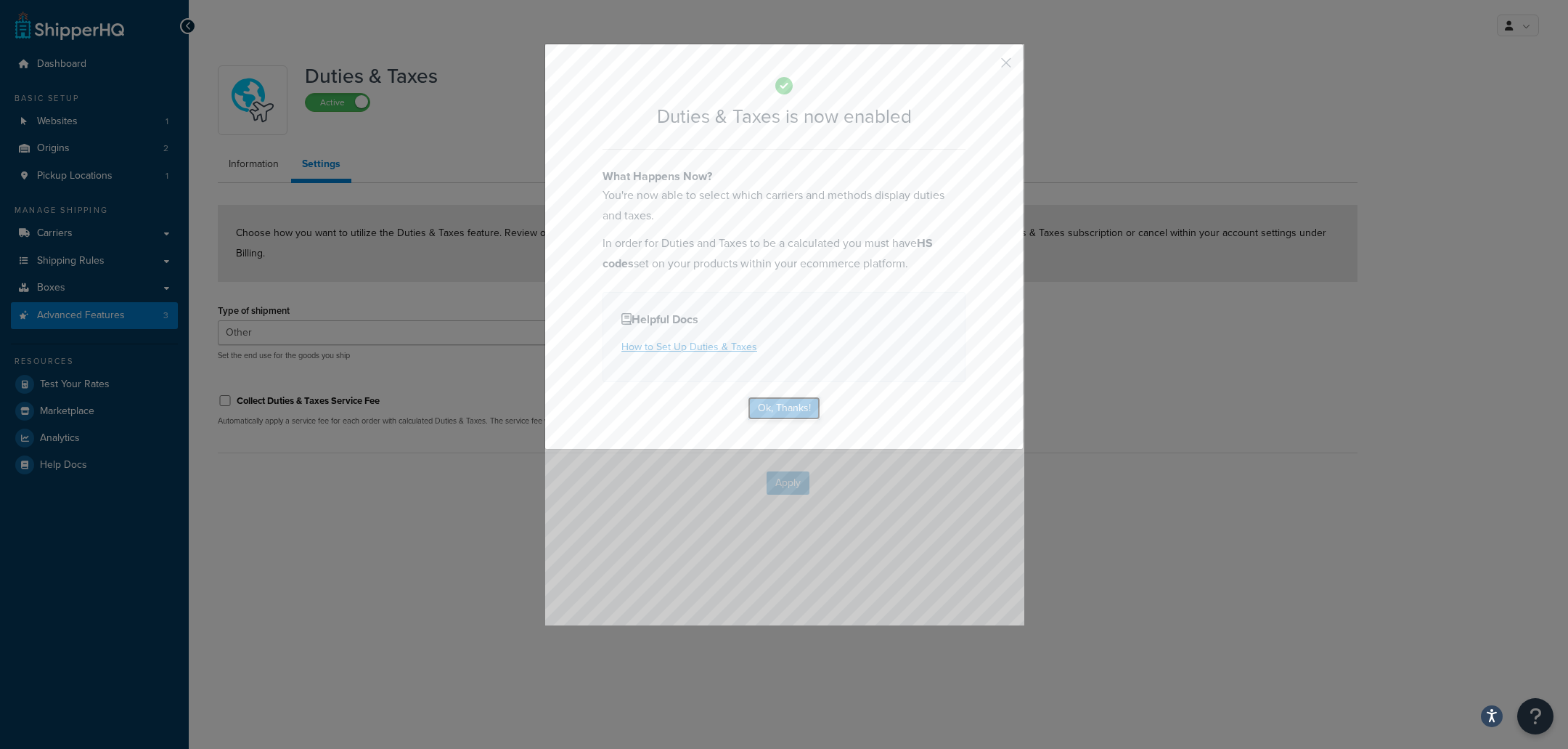
click at [789, 407] on button "Ok, Thanks!" at bounding box center [784, 408] width 73 height 23
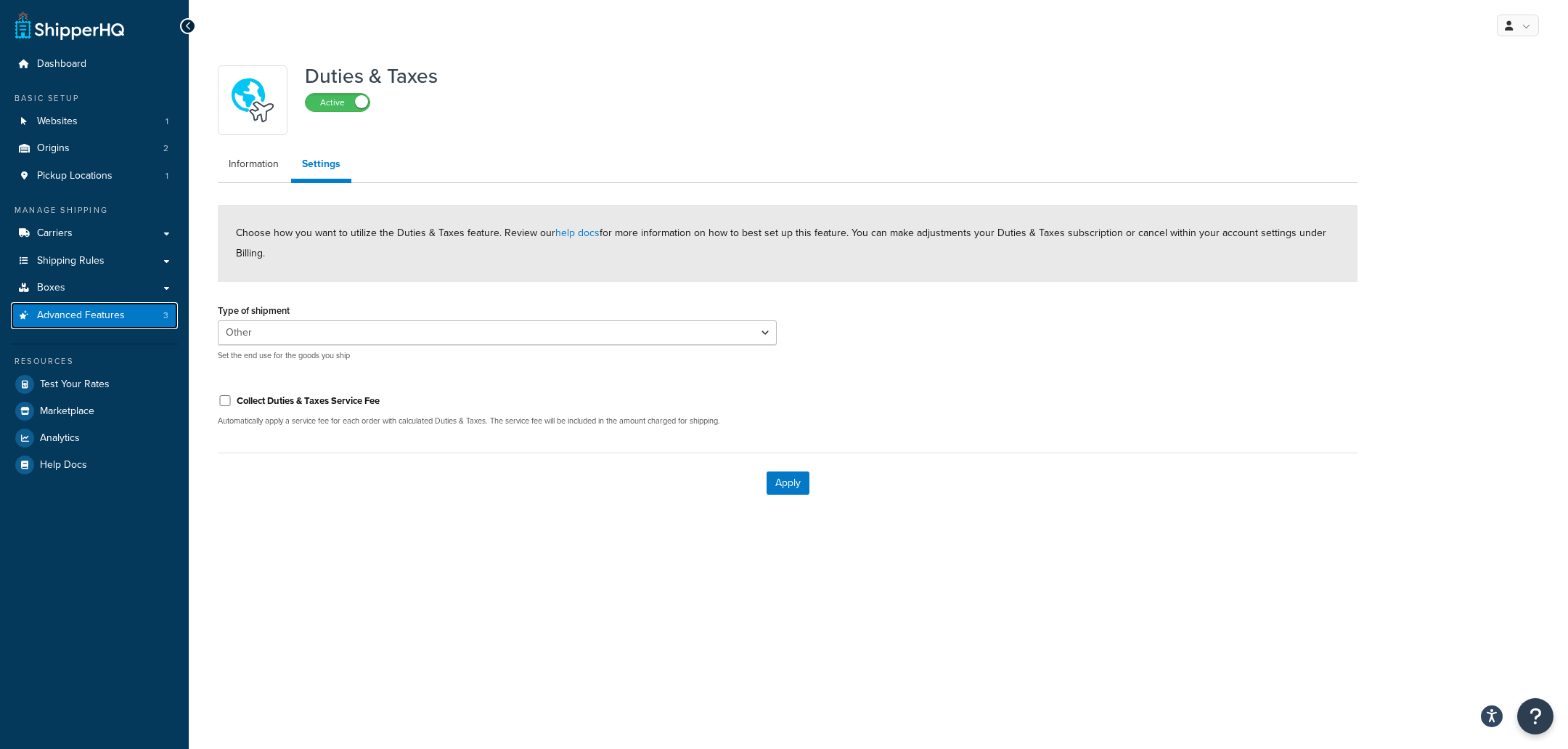
click at [101, 318] on span "Advanced Features" at bounding box center [81, 315] width 88 height 12
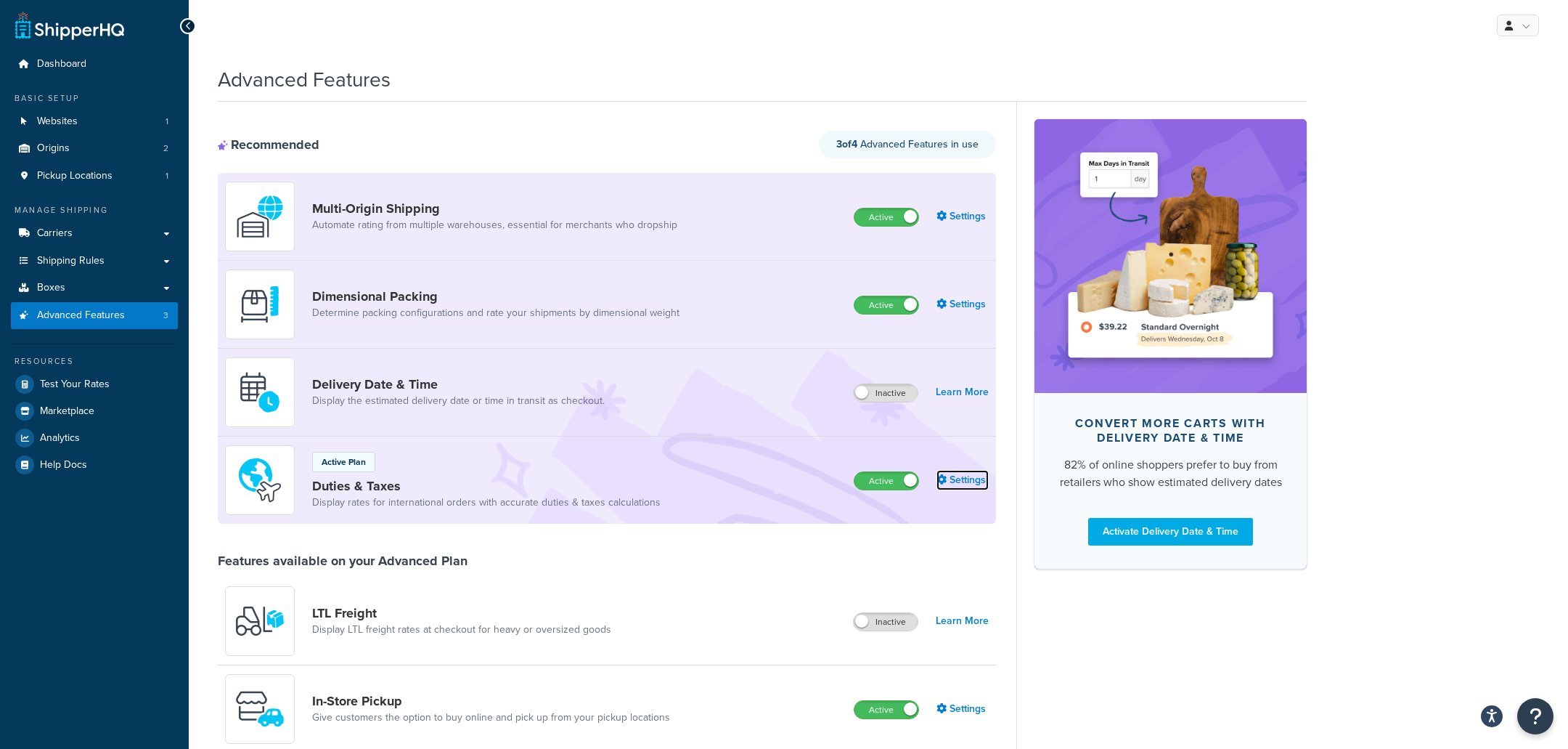
click at [963, 481] on link "Settings" at bounding box center [962, 480] width 52 height 21
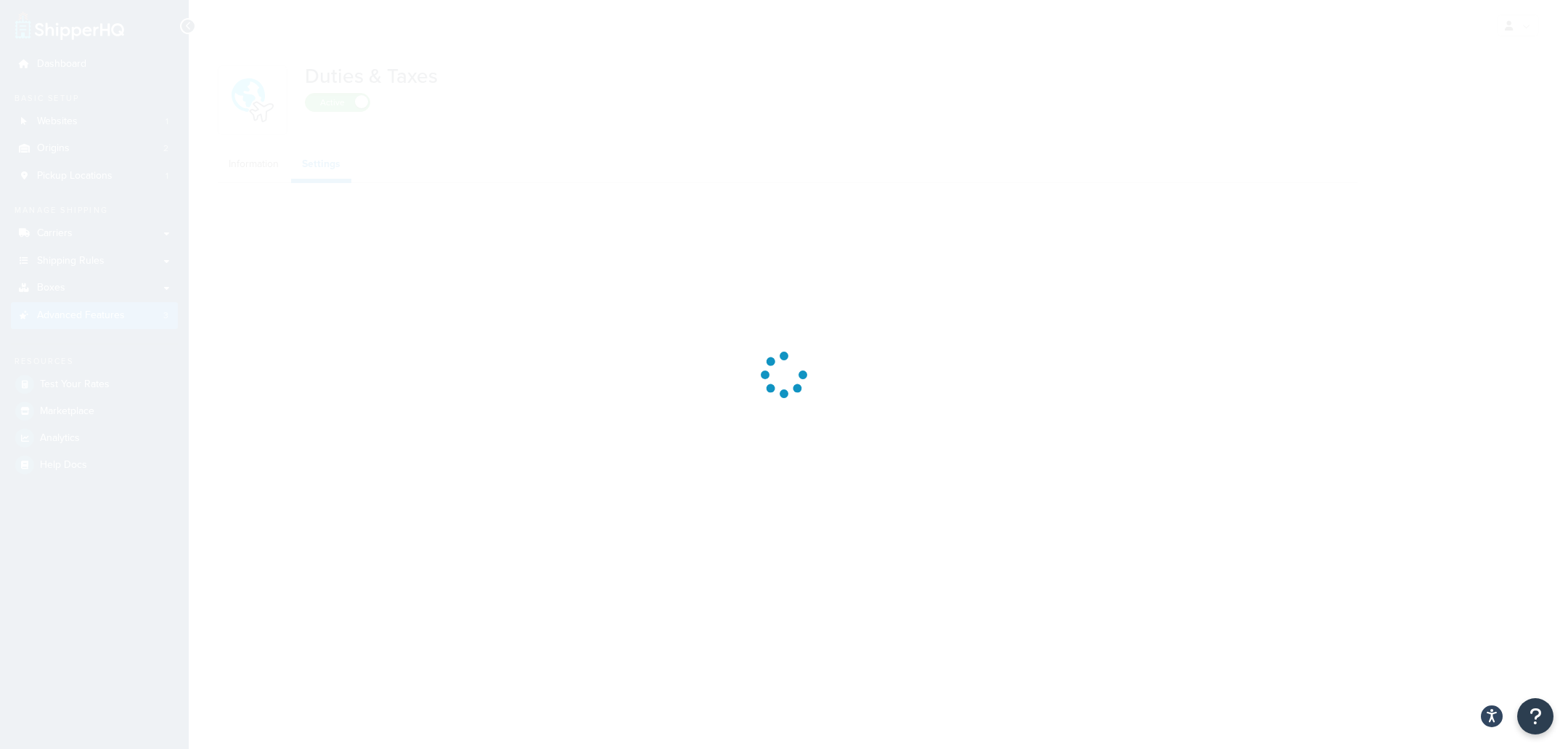
select select "N/A"
